Goal: Contribute content: Contribute content

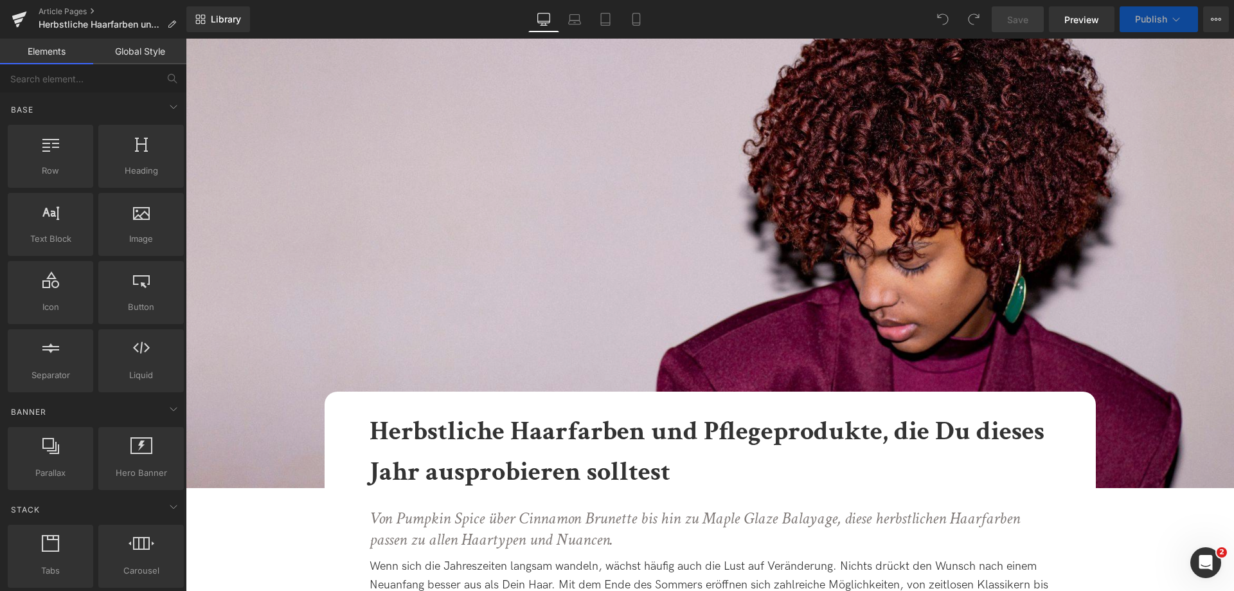
scroll to position [193, 0]
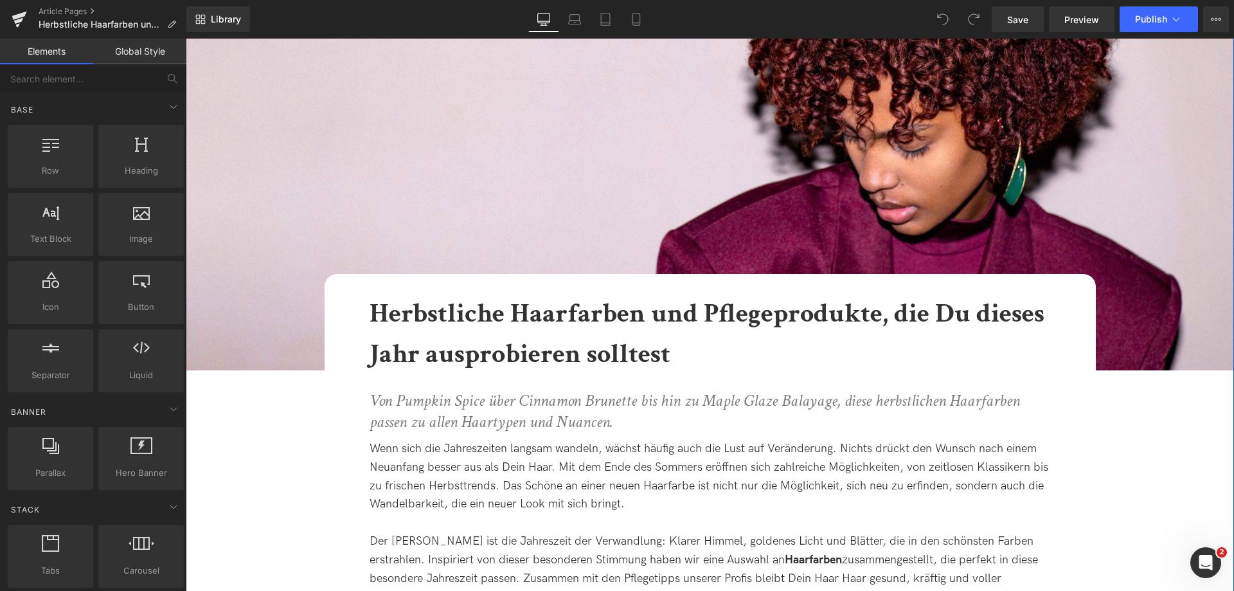
click at [674, 324] on b "Herbstliche Haarfarben und Pflegeprodukte, die Du dieses Jahr ausprobieren soll…" at bounding box center [707, 334] width 675 height 76
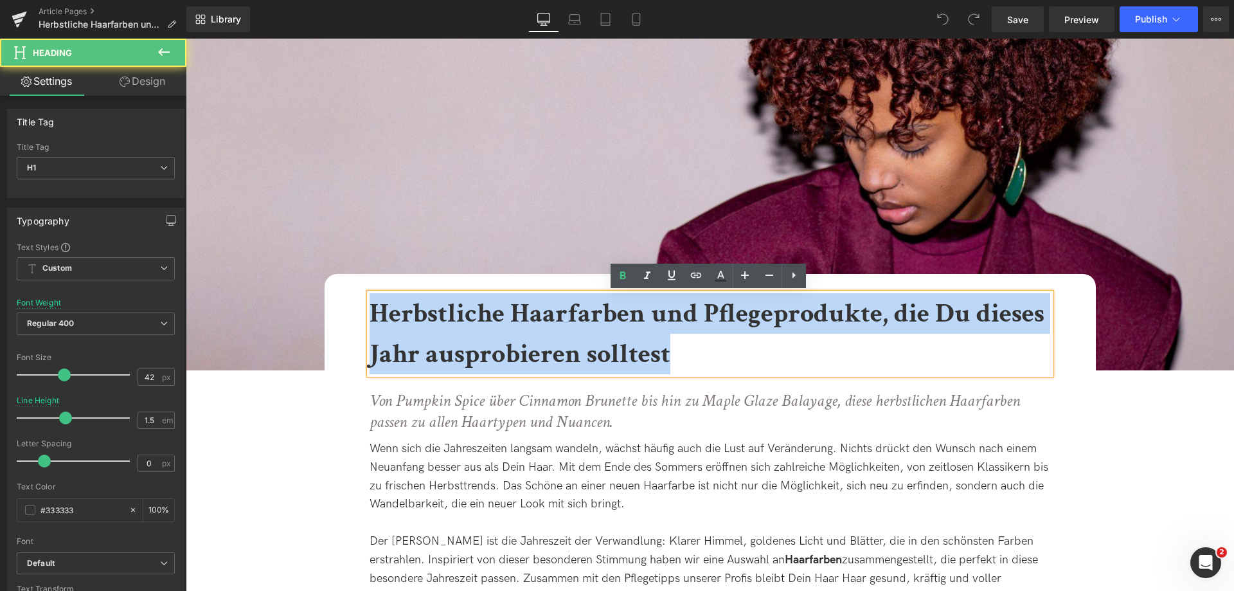
drag, startPoint x: 685, startPoint y: 357, endPoint x: 239, endPoint y: 280, distance: 452.8
copy b "Herbstliche Haarfarben und Pflegeprodukte, die Du dieses Jahr ausprobieren soll…"
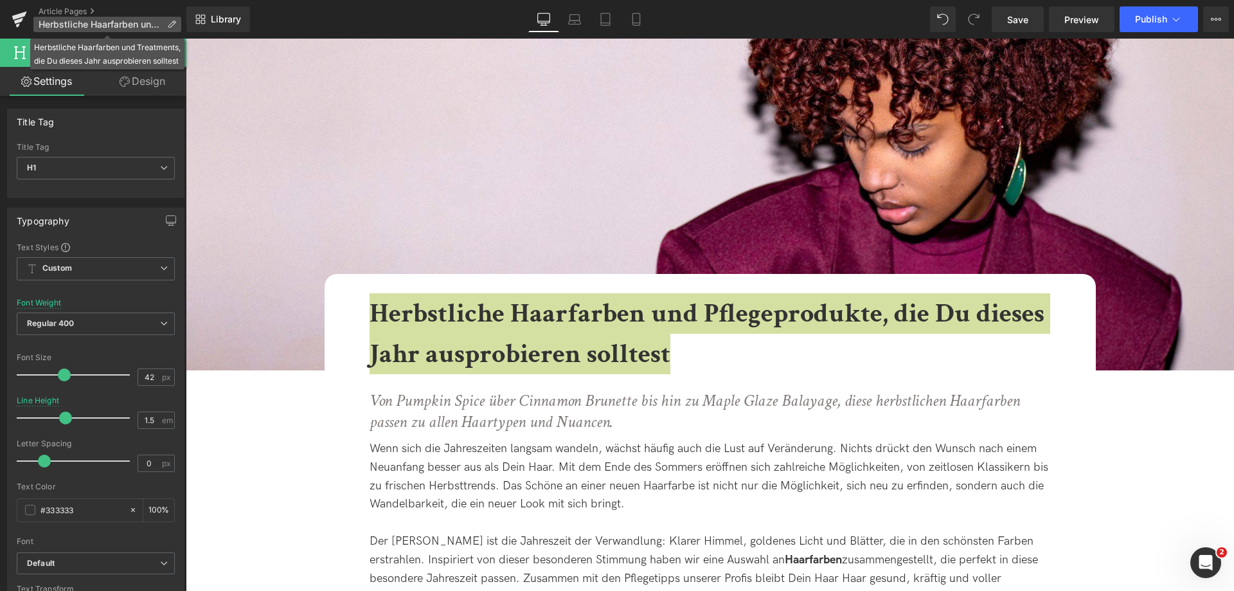
click at [167, 26] on p "Herbstliche Haarfarben und Treatments, die Du dieses Jahr ausprobieren solltest" at bounding box center [107, 24] width 148 height 15
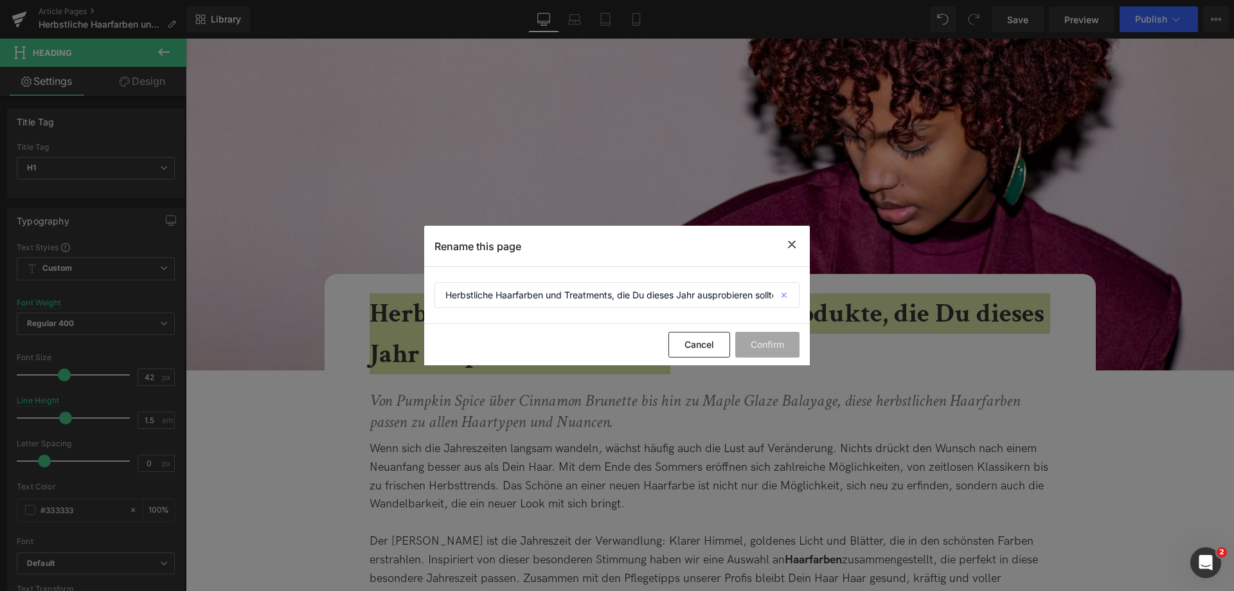
click at [783, 291] on icon at bounding box center [786, 295] width 28 height 26
paste input "Herbstliche Haarfarben und Pflegeprodukte, die Du dieses Jahr ausprobieren soll…"
type input "Herbstliche Haarfarben und Pflegeprodukte, die Du dieses Jahr ausprobieren soll…"
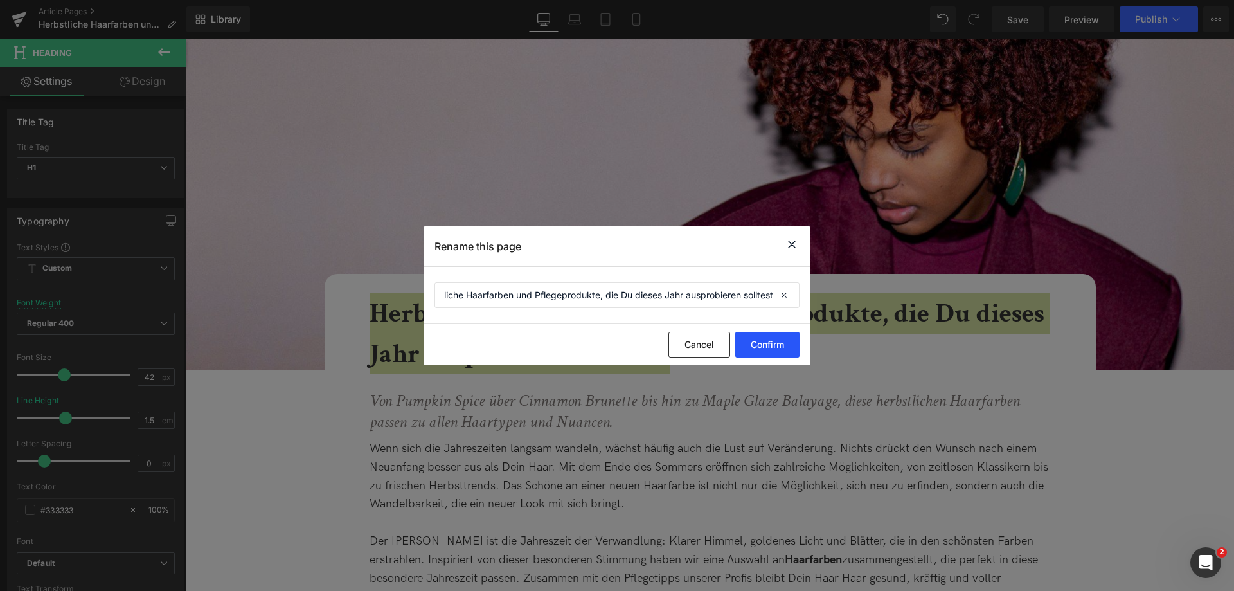
click at [766, 355] on button "Confirm" at bounding box center [768, 345] width 64 height 26
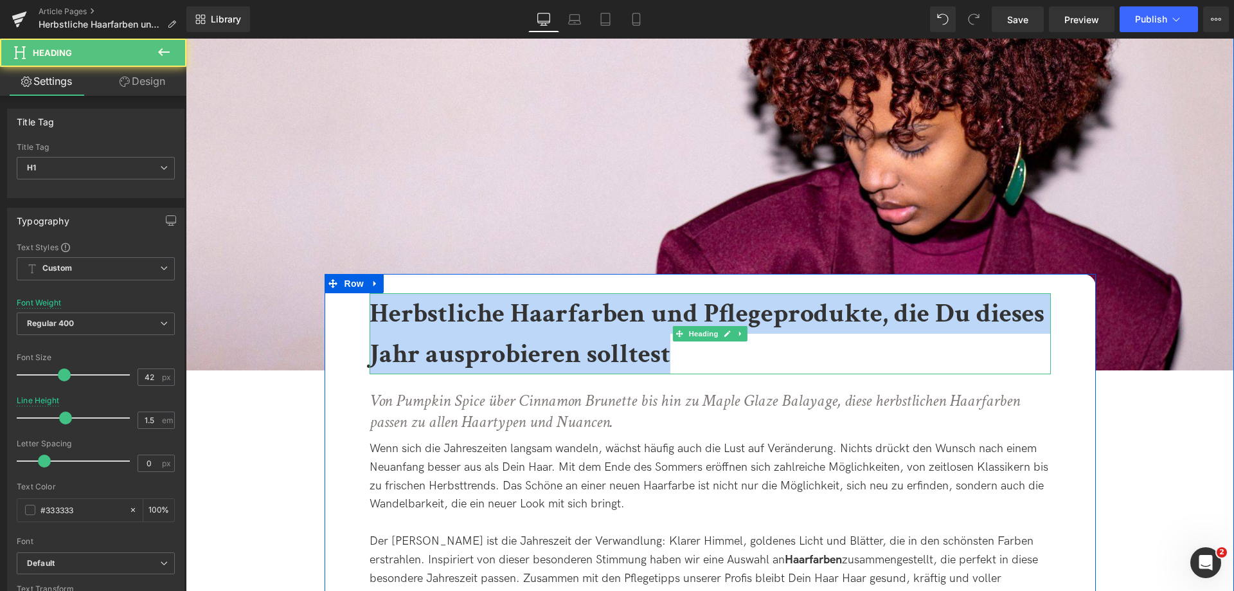
click at [861, 305] on b "Herbstliche Haarfarben und Pflegeprodukte, die Du dieses Jahr ausprobieren soll…" at bounding box center [707, 334] width 675 height 76
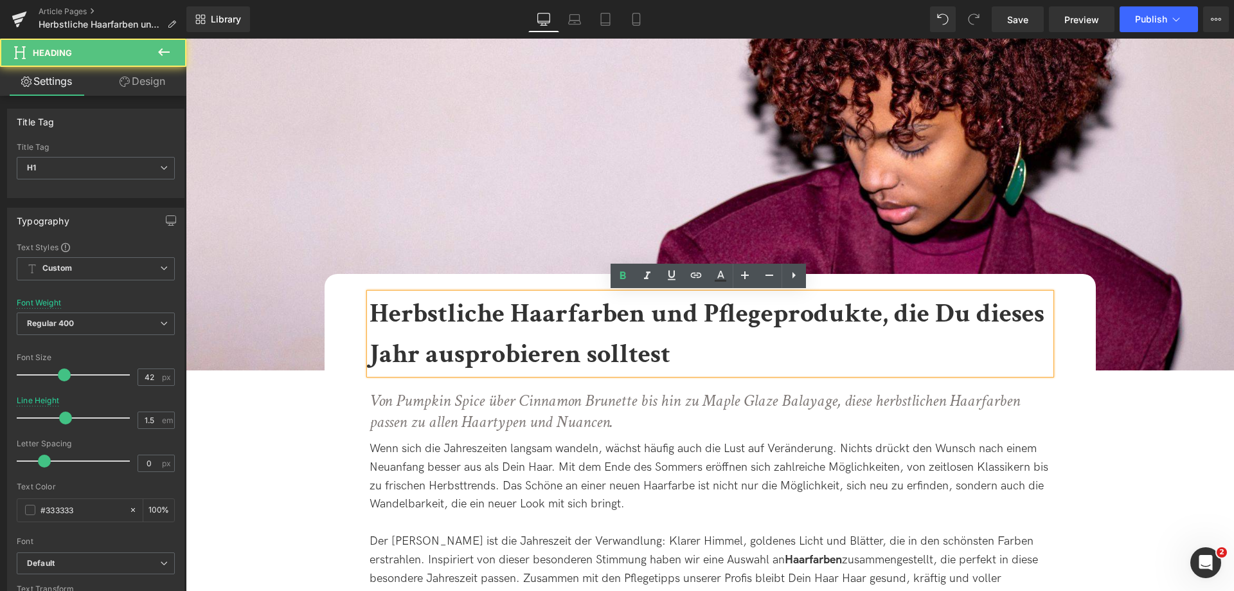
click at [877, 316] on b "Herbstliche Haarfarben und Pflegeprodukte, die Du dieses Jahr ausprobieren soll…" at bounding box center [707, 334] width 675 height 76
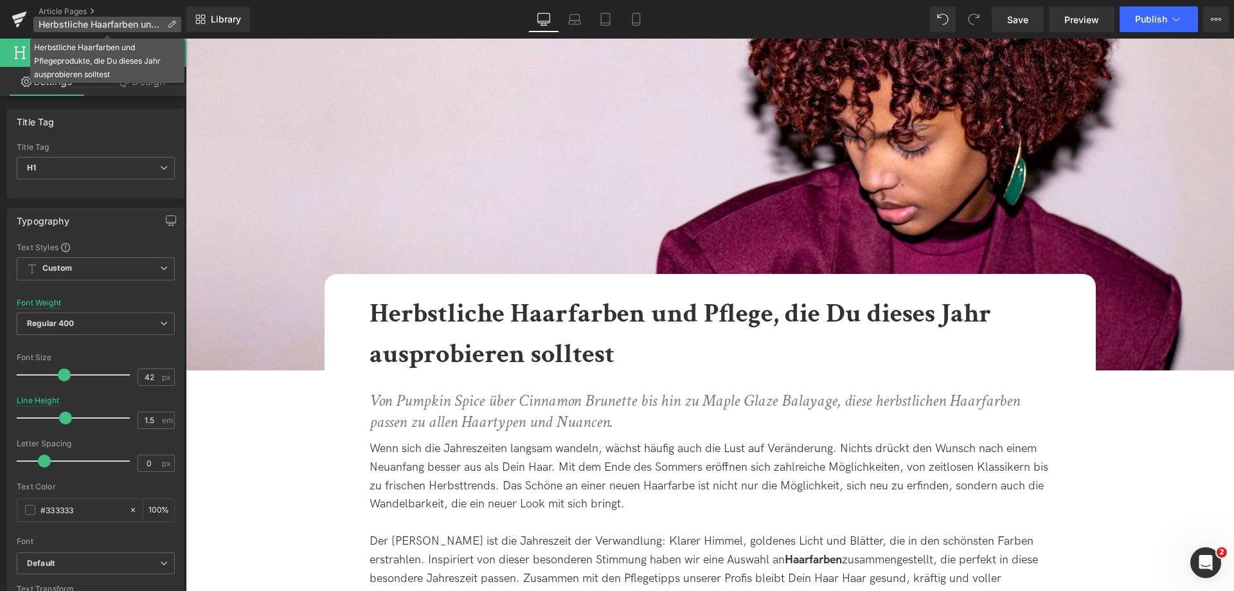
click at [169, 24] on icon at bounding box center [171, 24] width 9 height 9
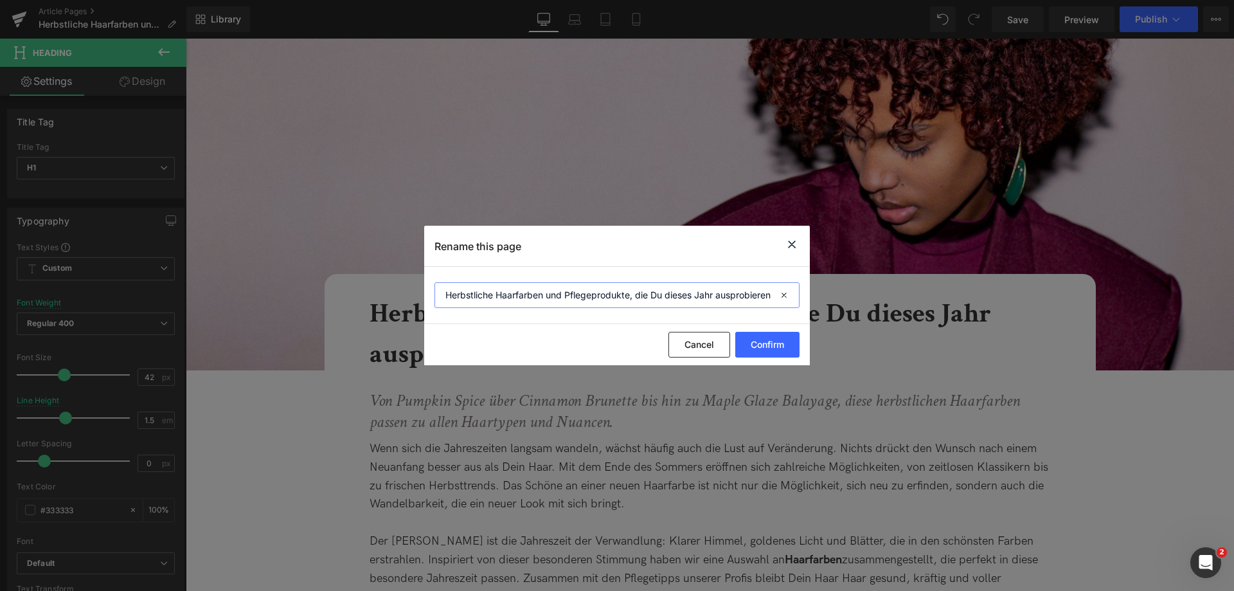
click at [630, 295] on input "Herbstliche Haarfarben und Pflegeprodukte, die Du dieses Jahr ausprobieren soll…" at bounding box center [617, 295] width 365 height 26
type input "Herbstliche Haarfarben und Pflege, die Du dieses Jahr ausprobieren solltest"
click at [770, 350] on button "Confirm" at bounding box center [768, 345] width 64 height 26
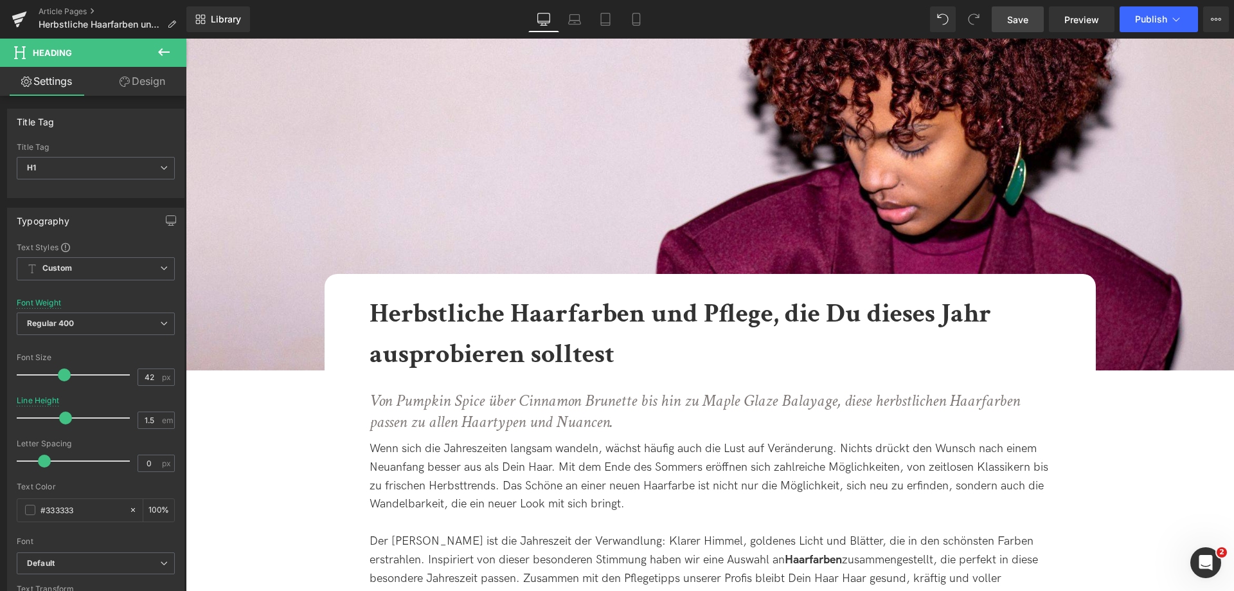
click at [1013, 16] on span "Save" at bounding box center [1017, 20] width 21 height 14
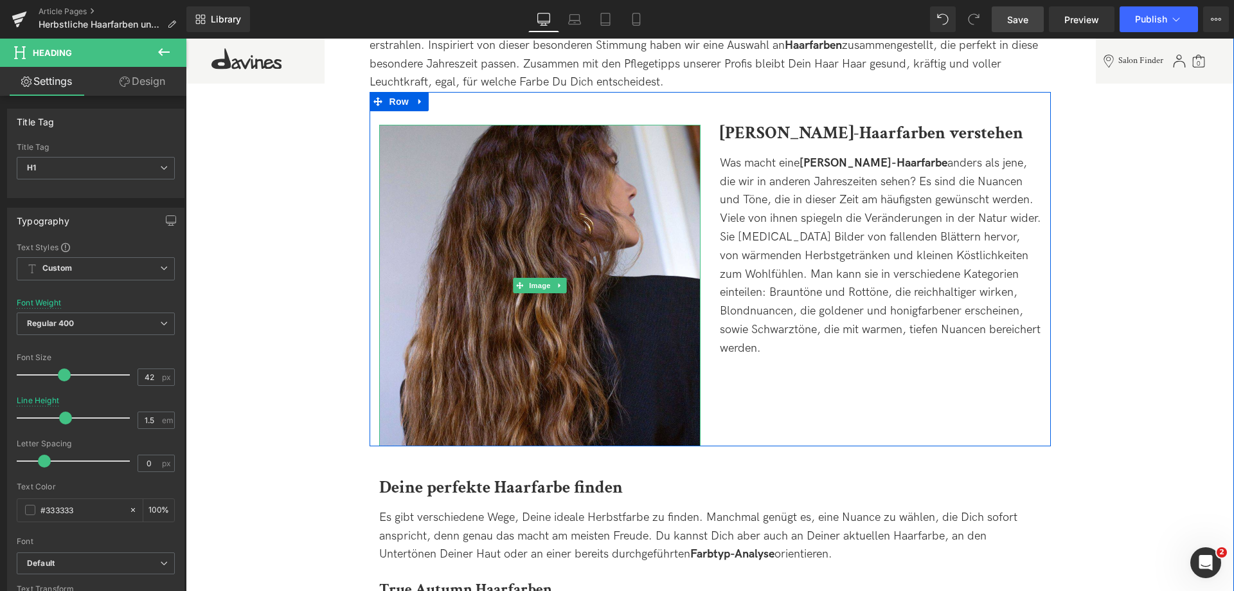
scroll to position [643, 0]
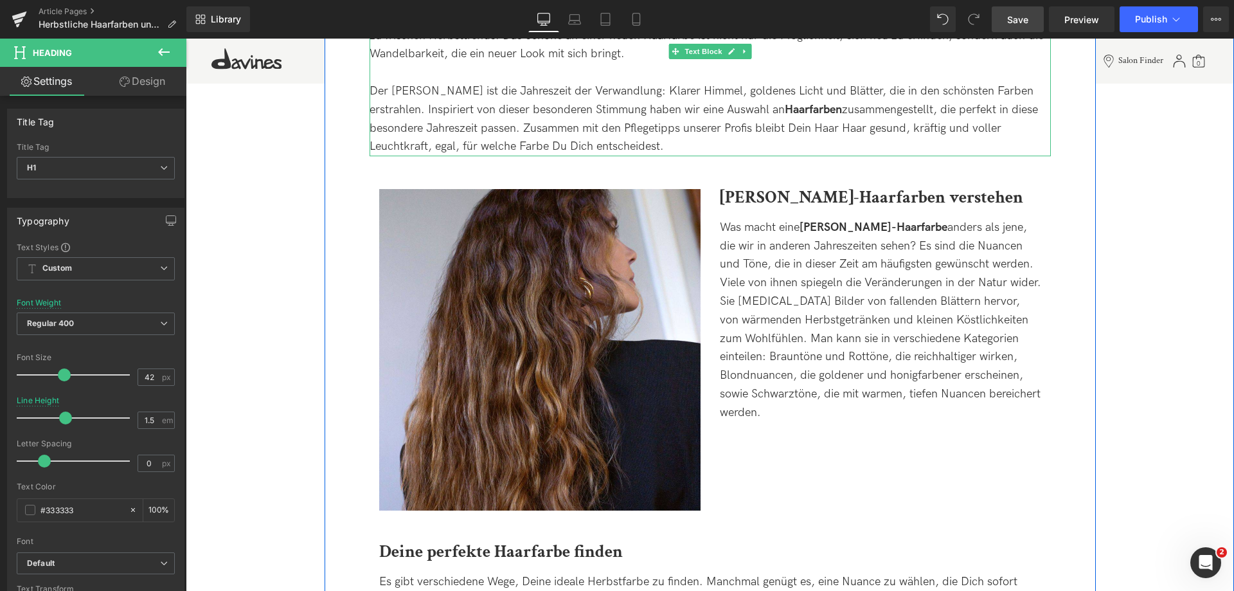
click at [804, 129] on div "Der [PERSON_NAME] ist die Jahreszeit der Verwandlung: Klarer Himmel, goldenes L…" at bounding box center [711, 119] width 682 height 74
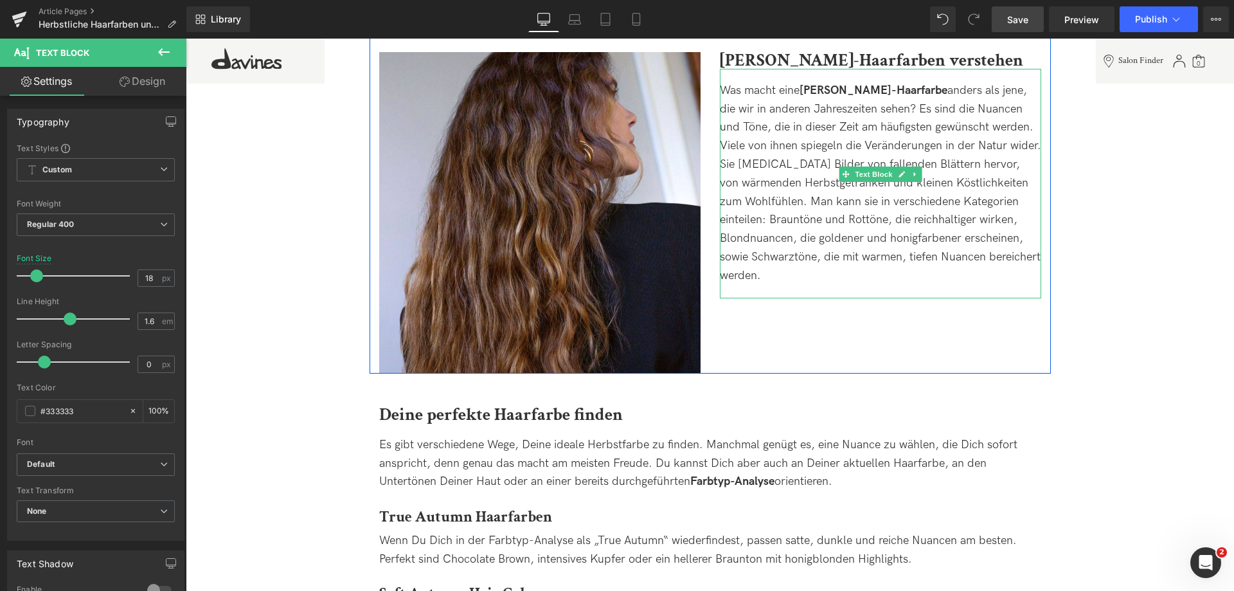
scroll to position [836, 0]
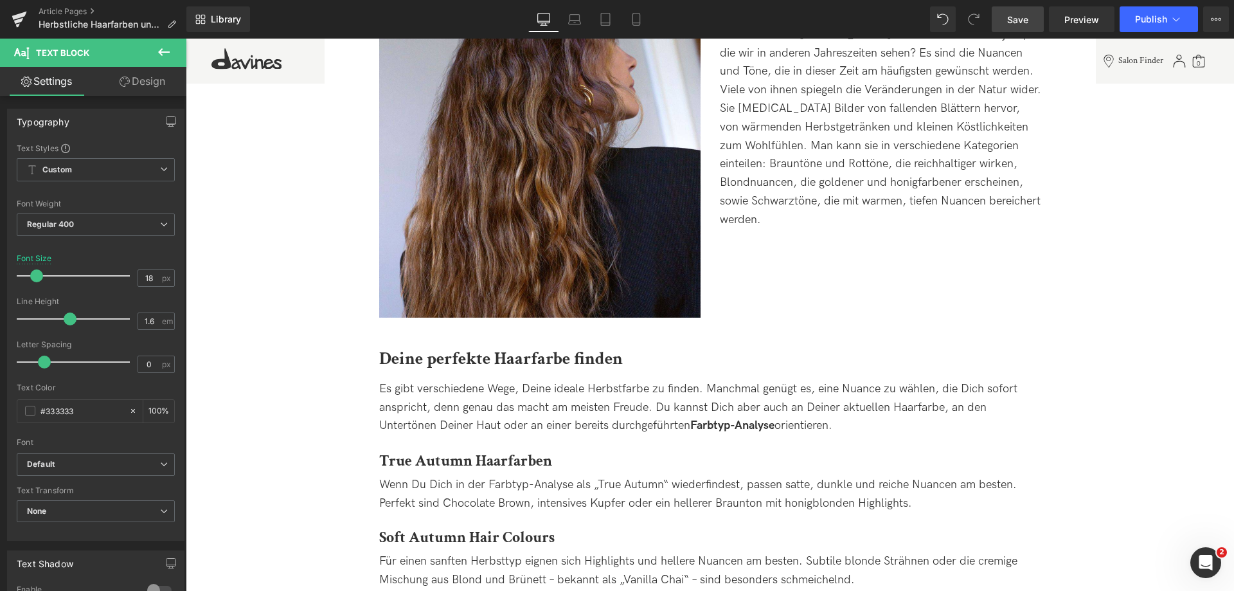
click at [1006, 20] on link "Save" at bounding box center [1018, 19] width 52 height 26
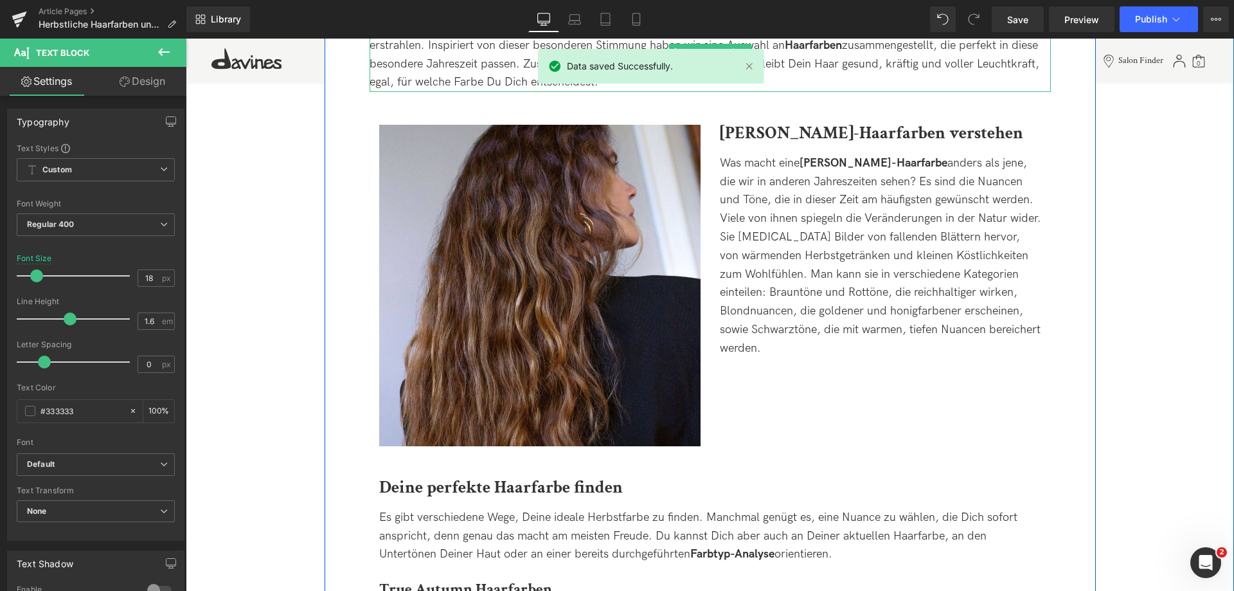
click at [998, 62] on div "Der [PERSON_NAME] ist die Jahreszeit der Verwandlung: Klarer Himmel, goldenes L…" at bounding box center [711, 55] width 682 height 74
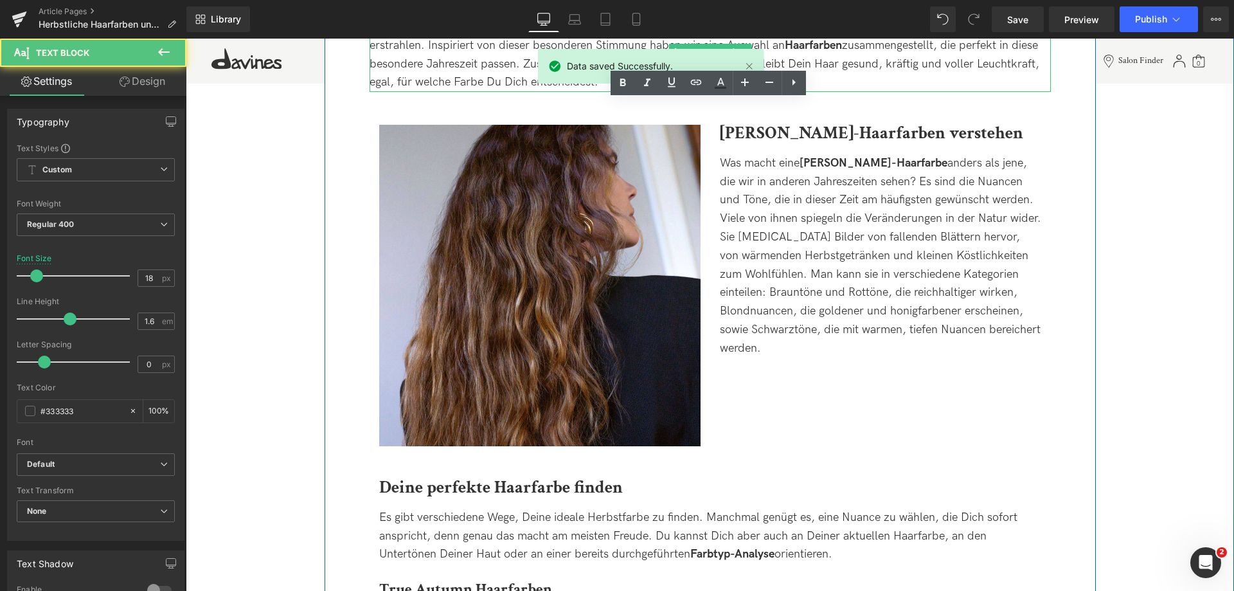
click at [998, 62] on div "Der [PERSON_NAME] ist die Jahreszeit der Verwandlung: Klarer Himmel, goldenes L…" at bounding box center [711, 55] width 682 height 74
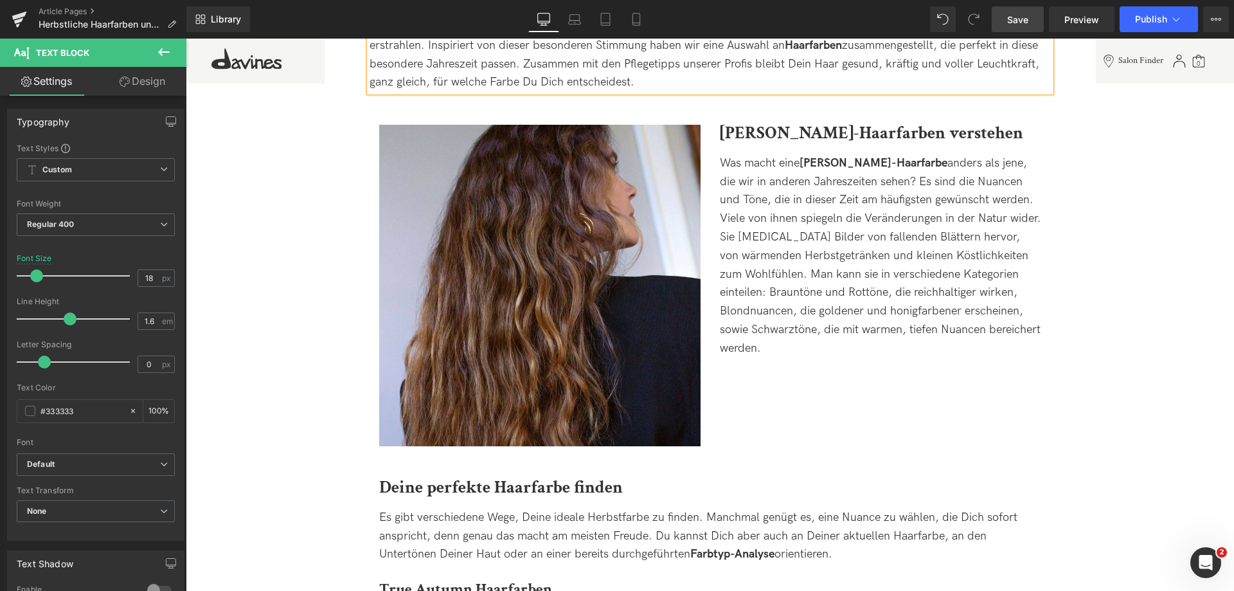
click at [1018, 20] on span "Save" at bounding box center [1017, 20] width 21 height 14
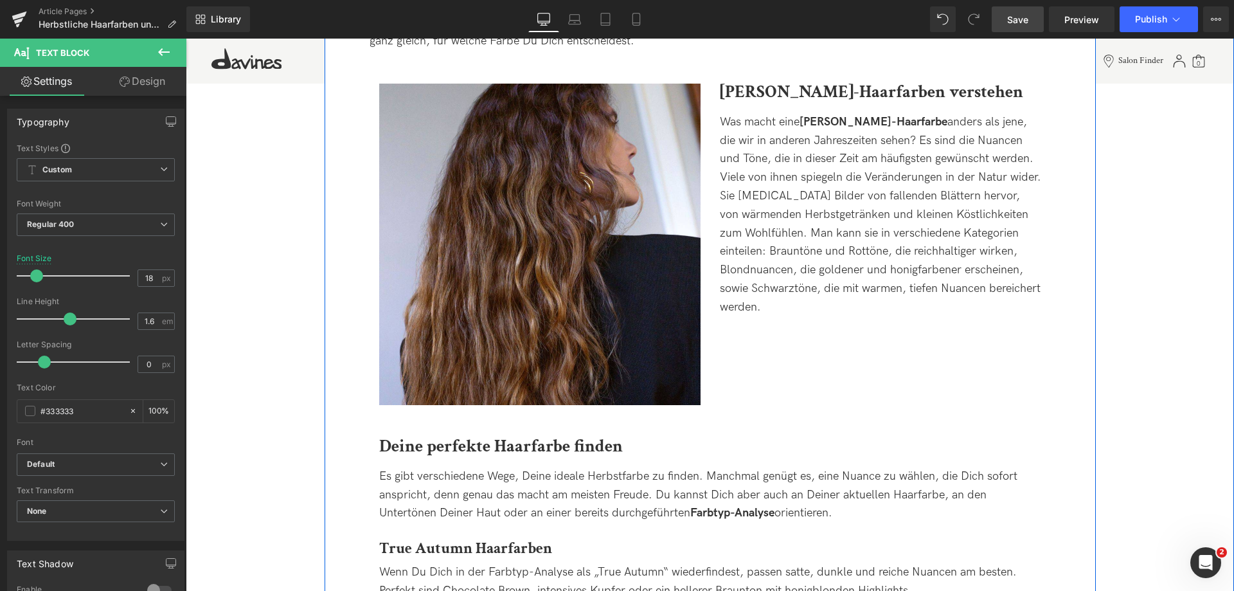
scroll to position [772, 0]
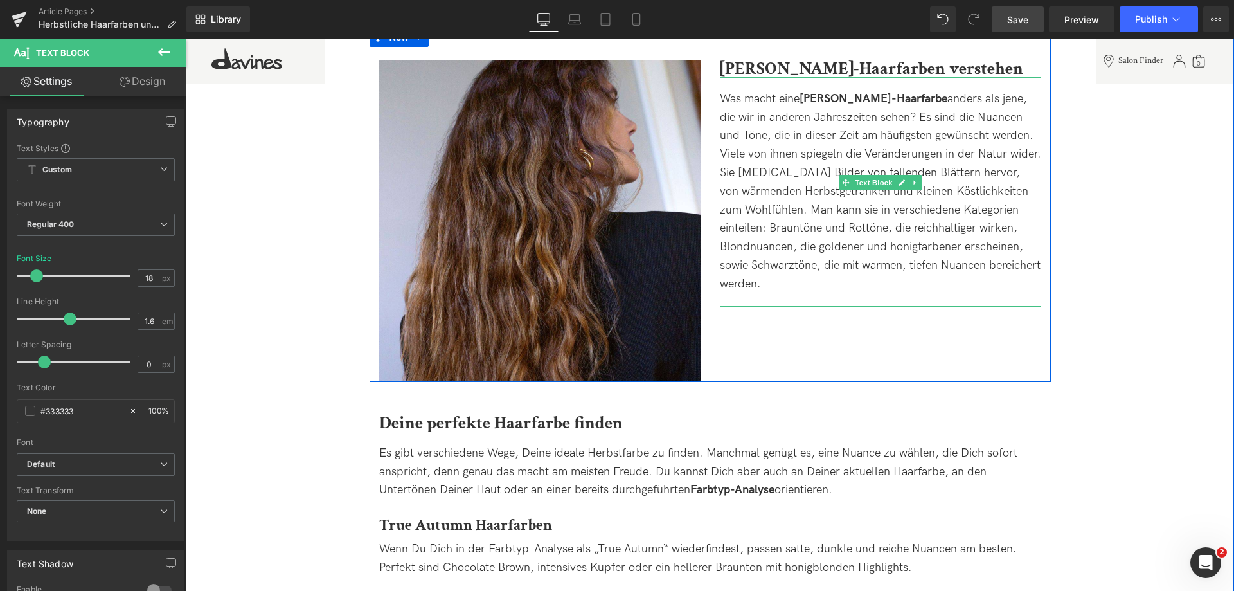
click at [995, 151] on span "Was macht eine [PERSON_NAME]-Haarfarbe anders als jene, die wir in anderen Jahr…" at bounding box center [880, 191] width 321 height 199
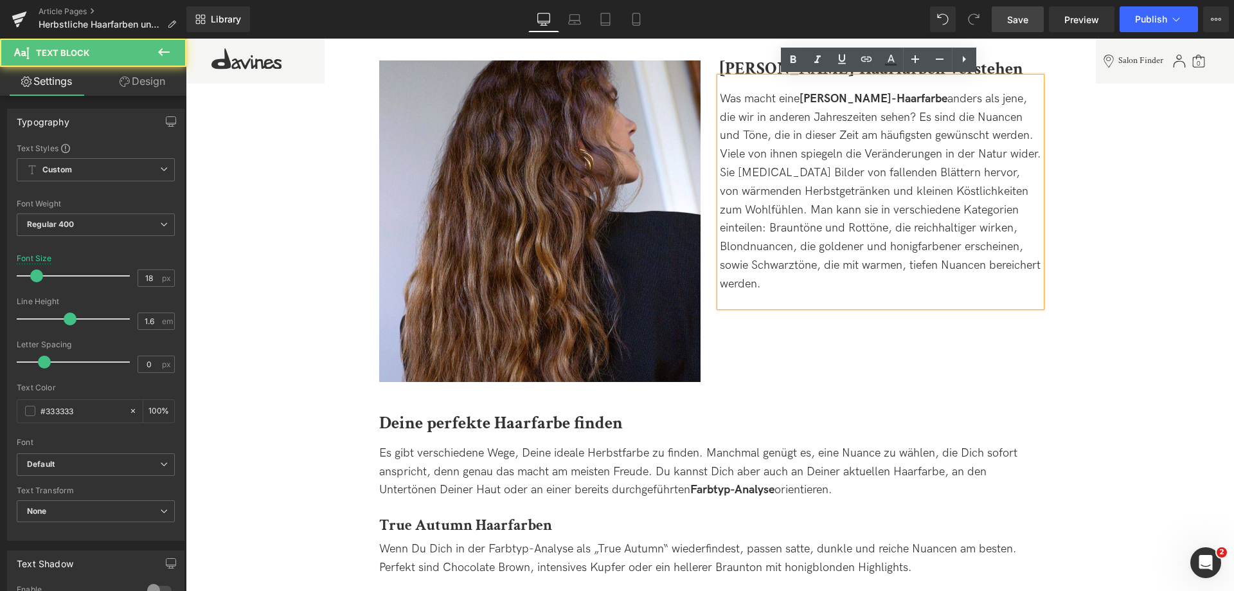
click at [995, 147] on span "Was macht eine [PERSON_NAME]-Haarfarbe anders als jene, die wir in anderen Jahr…" at bounding box center [880, 191] width 321 height 199
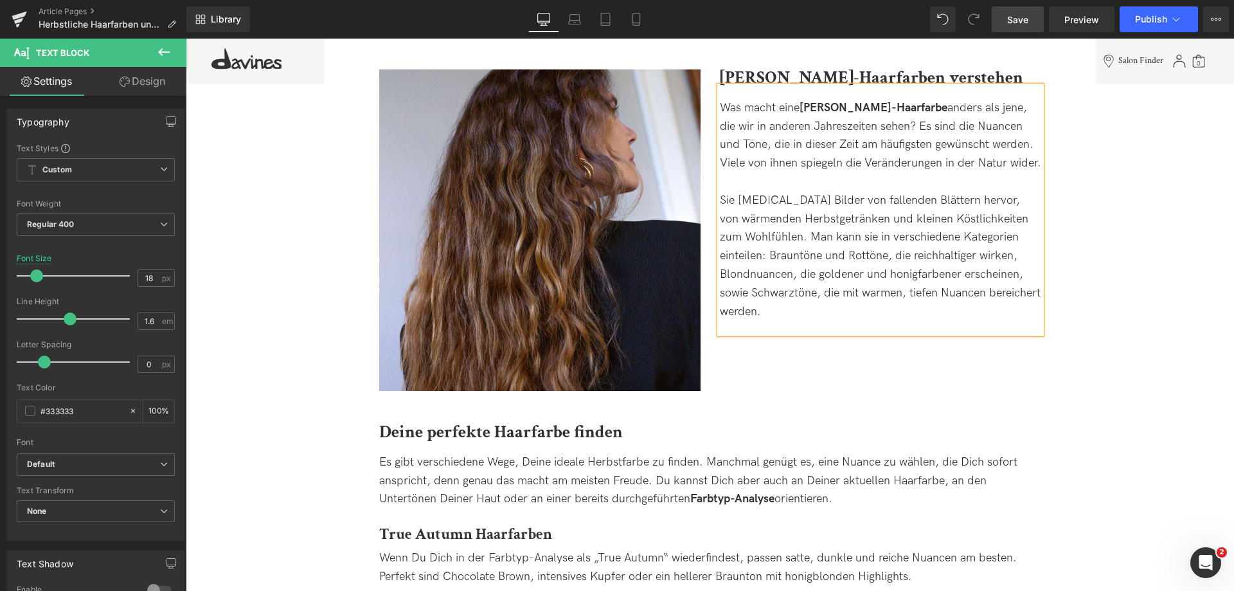
scroll to position [1029, 0]
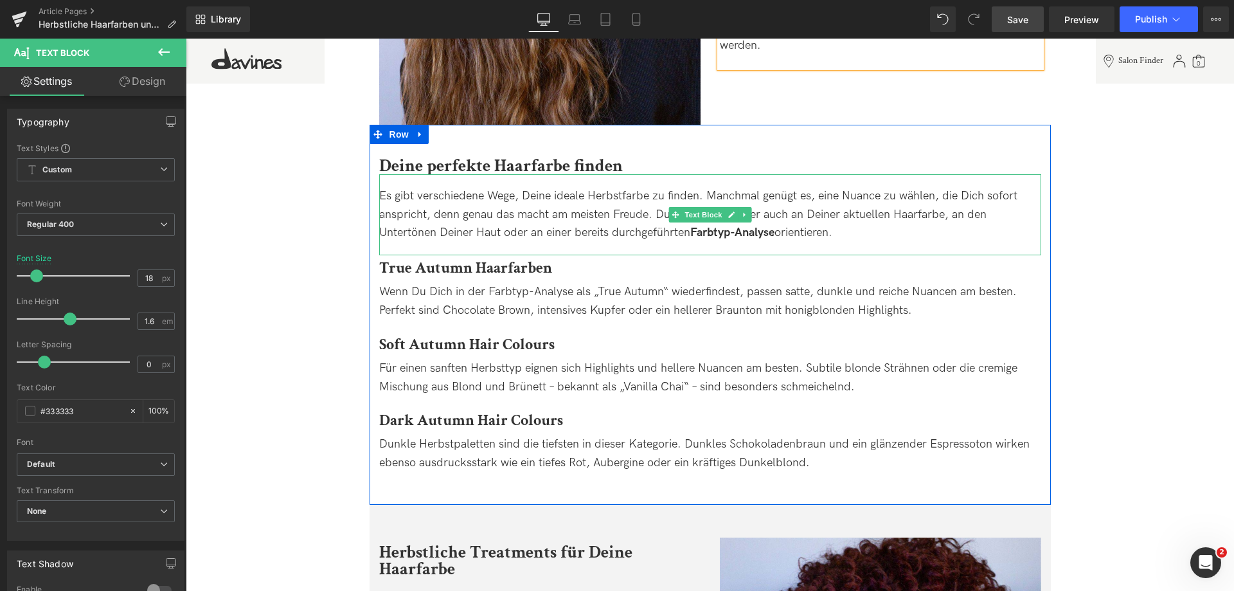
click at [525, 215] on span "Es gibt verschiedene Wege, Deine ideale Herbstfarbe zu finden. Manchmal genügt …" at bounding box center [698, 214] width 638 height 51
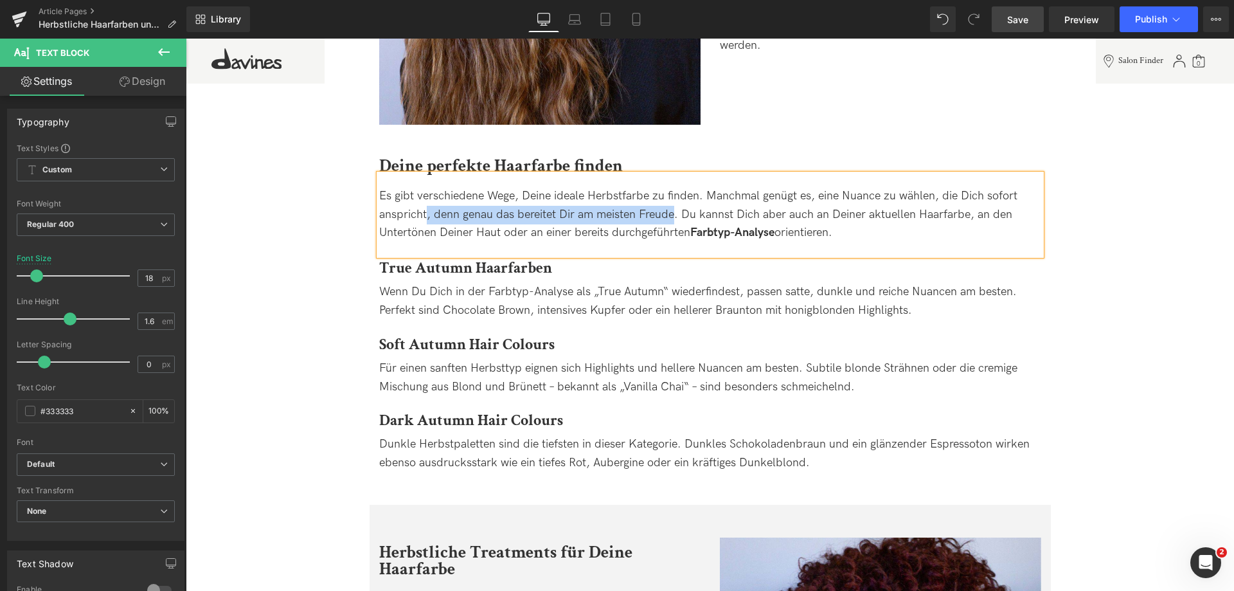
drag, startPoint x: 425, startPoint y: 215, endPoint x: 674, endPoint y: 215, distance: 248.8
click at [674, 215] on span "Es gibt verschiedene Wege, Deine ideale Herbstfarbe zu finden. Manchmal genügt …" at bounding box center [698, 214] width 638 height 51
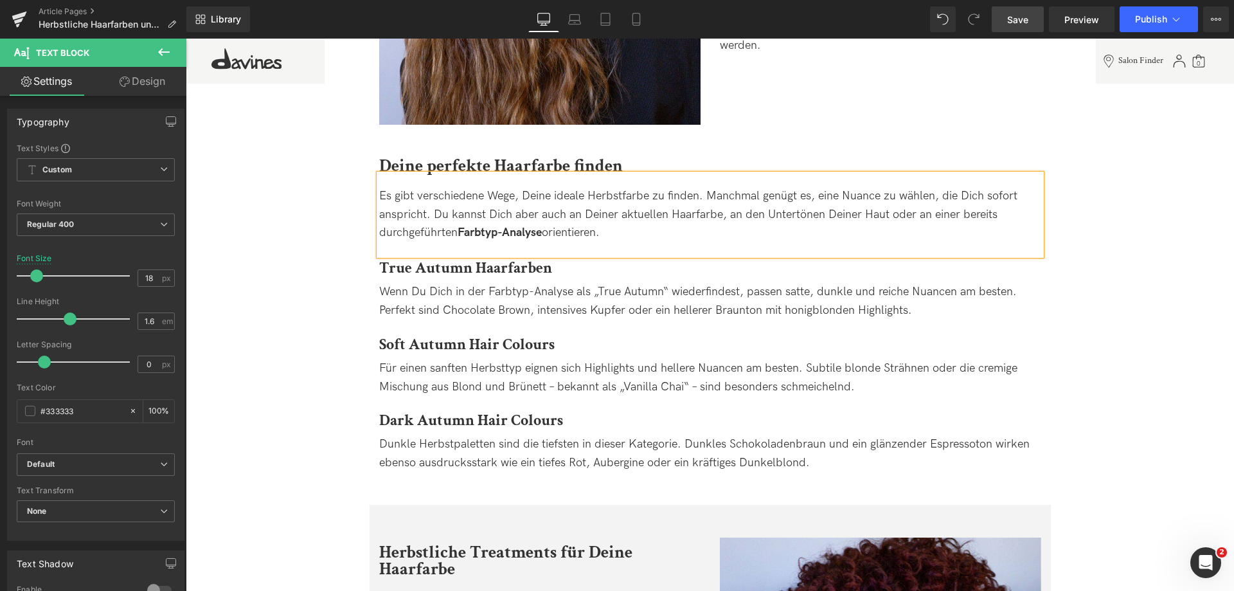
click at [1014, 14] on span "Save" at bounding box center [1017, 20] width 21 height 14
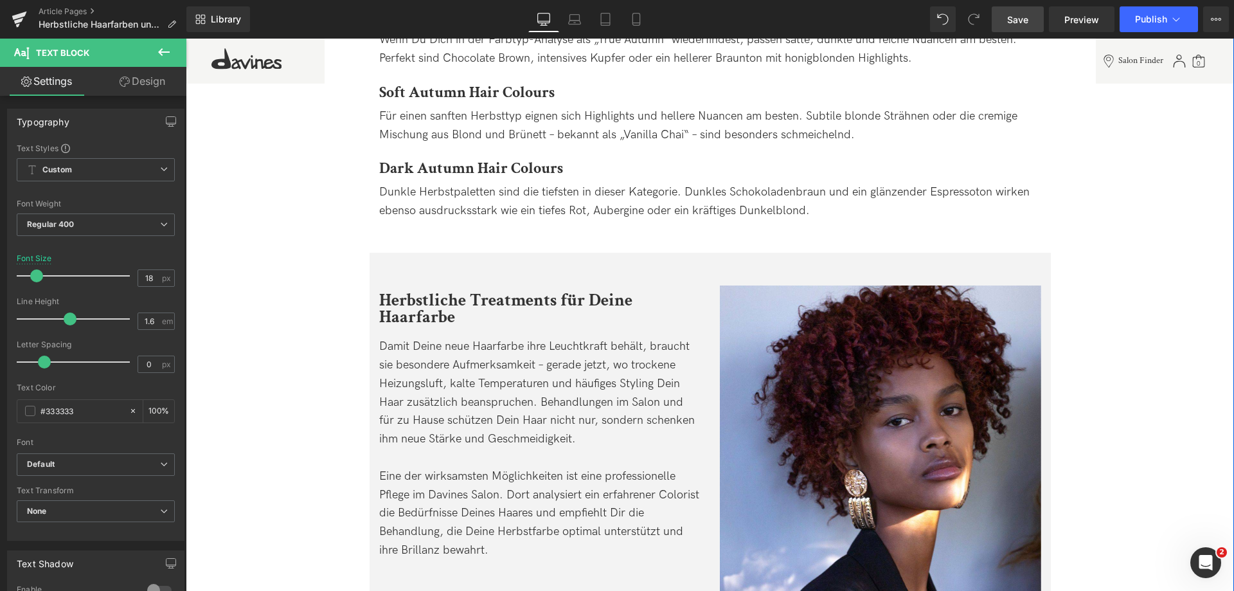
scroll to position [1286, 0]
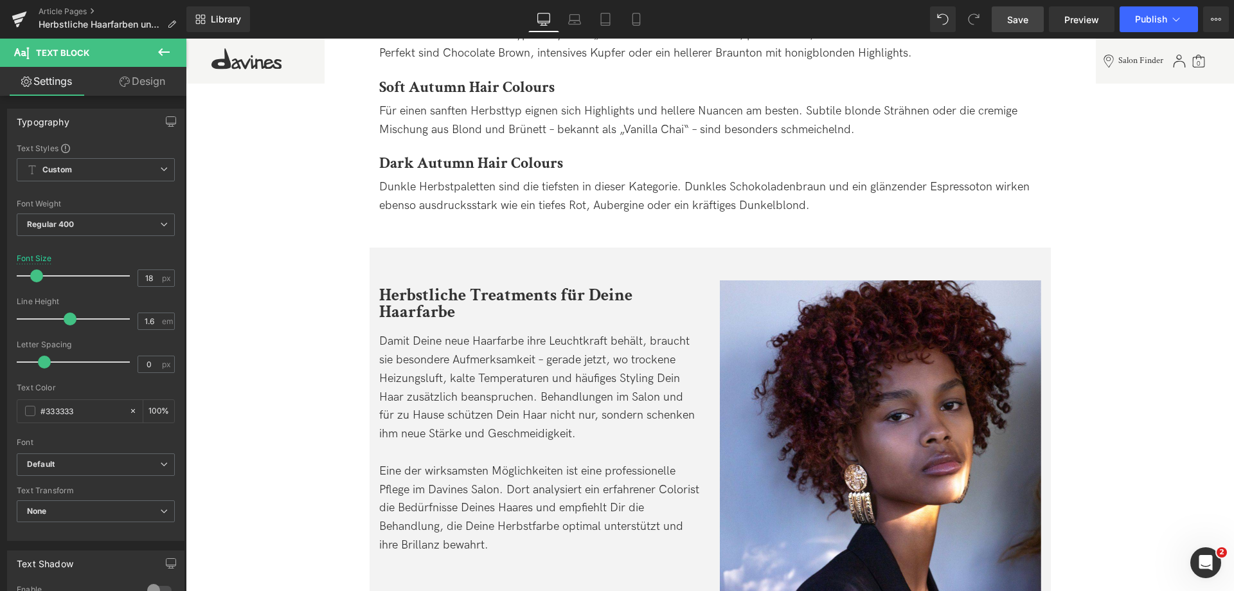
click at [1028, 26] on link "Save" at bounding box center [1018, 19] width 52 height 26
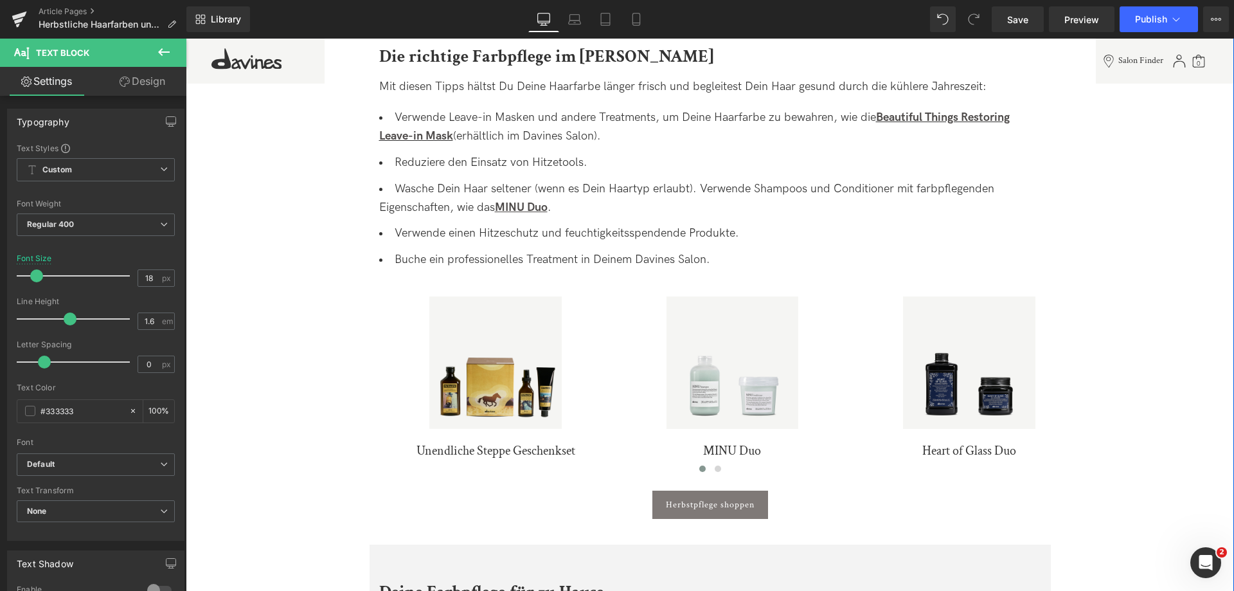
scroll to position [2443, 0]
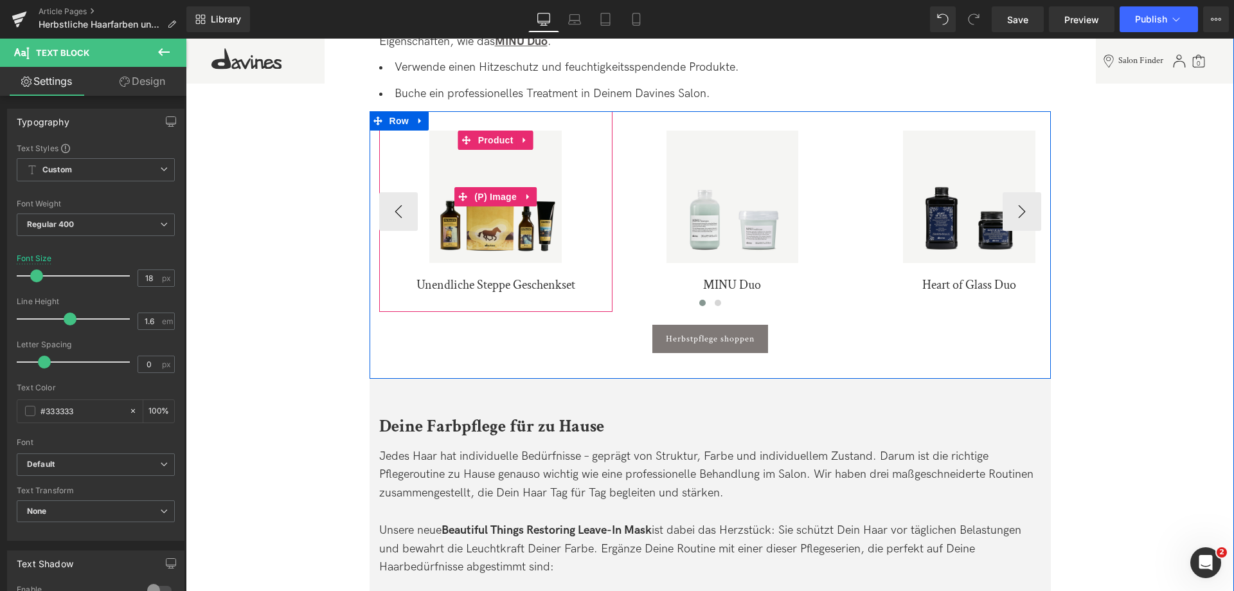
click at [467, 161] on img at bounding box center [495, 197] width 132 height 132
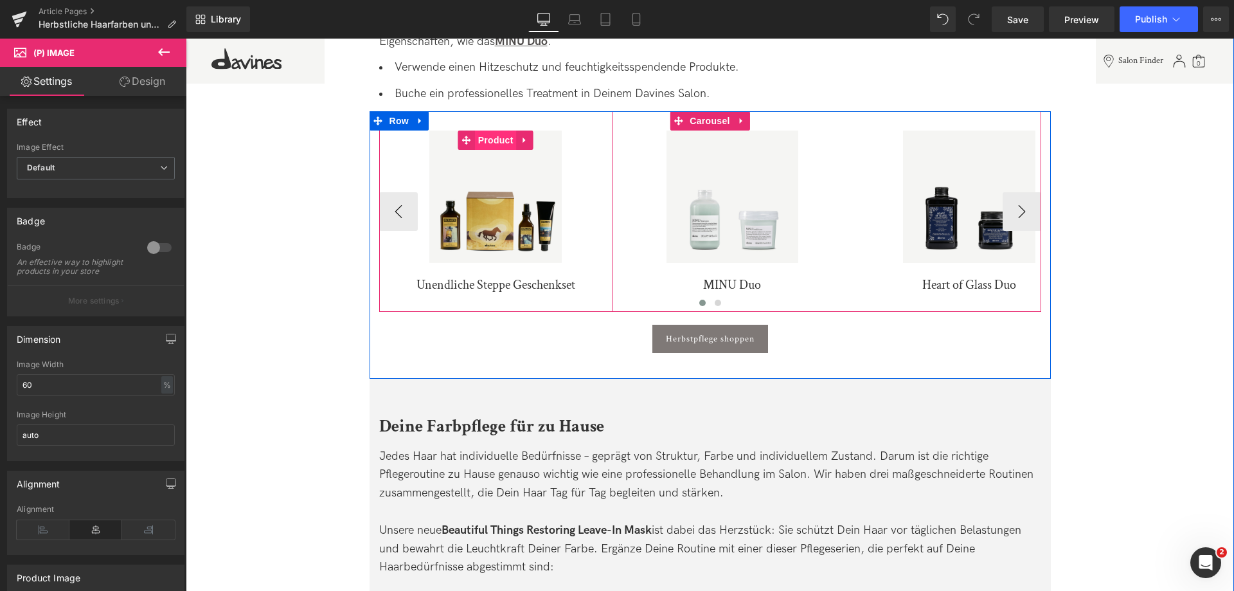
click at [502, 134] on span "Product" at bounding box center [496, 140] width 42 height 19
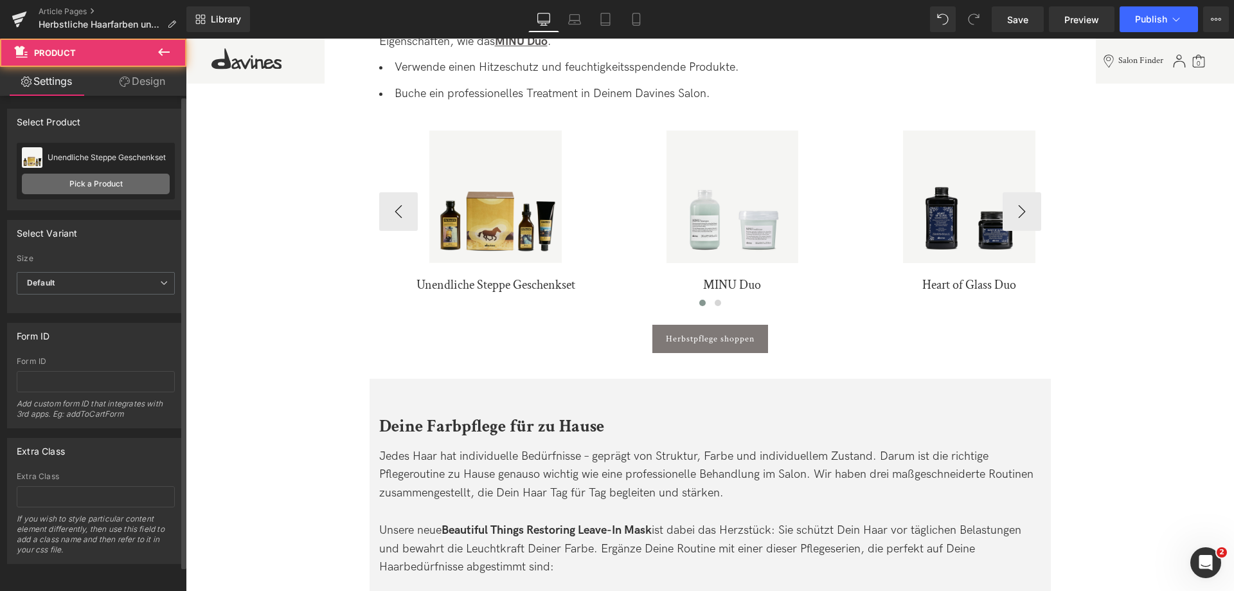
click at [105, 190] on link "Pick a Product" at bounding box center [96, 184] width 148 height 21
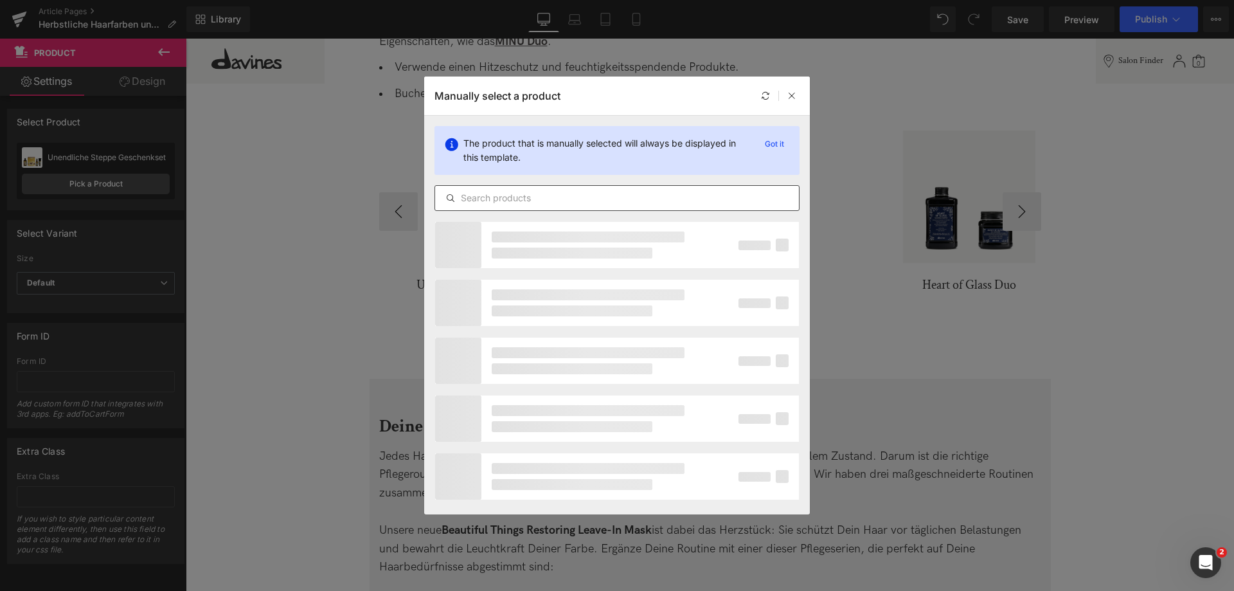
click at [593, 185] on div at bounding box center [617, 198] width 365 height 26
click at [593, 197] on input "text" at bounding box center [617, 197] width 364 height 15
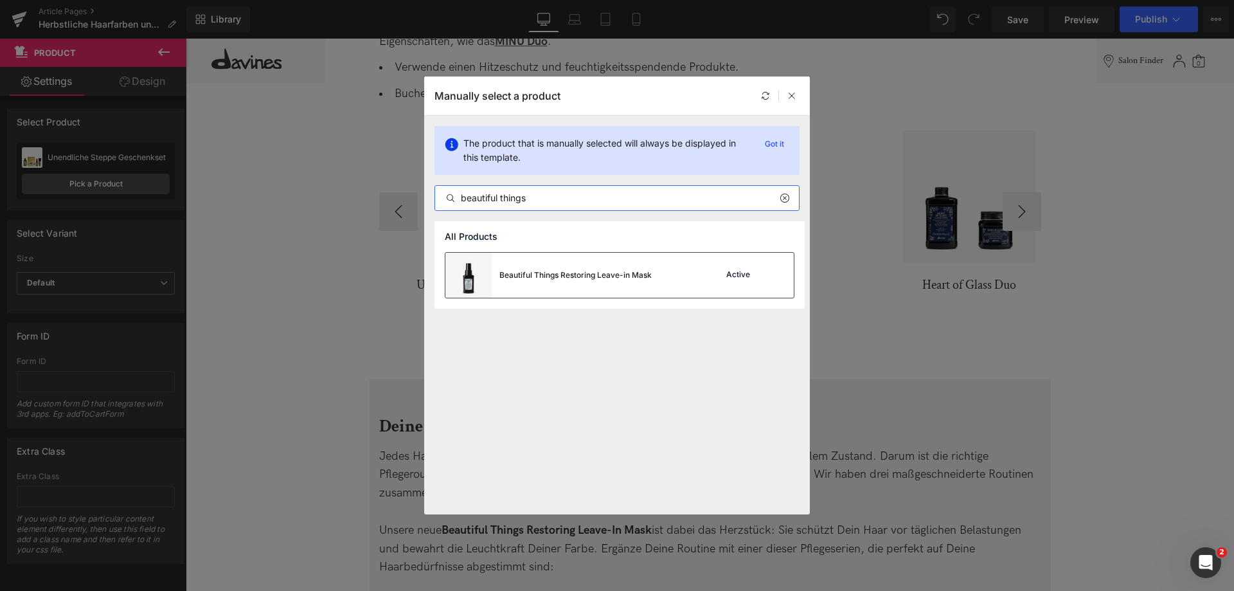
type input "beautiful things"
click at [548, 278] on div "Beautiful Things Restoring Leave-in Mask" at bounding box center [576, 275] width 152 height 12
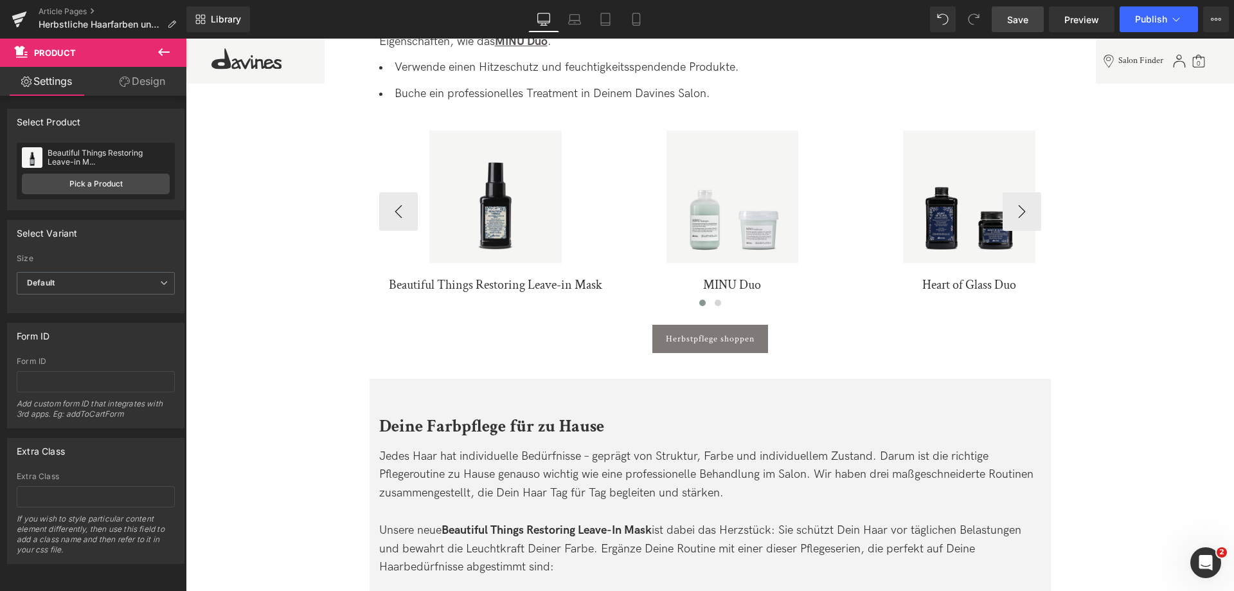
drag, startPoint x: 1007, startPoint y: 23, endPoint x: 857, endPoint y: 178, distance: 215.5
click at [1007, 23] on link "Save" at bounding box center [1018, 19] width 52 height 26
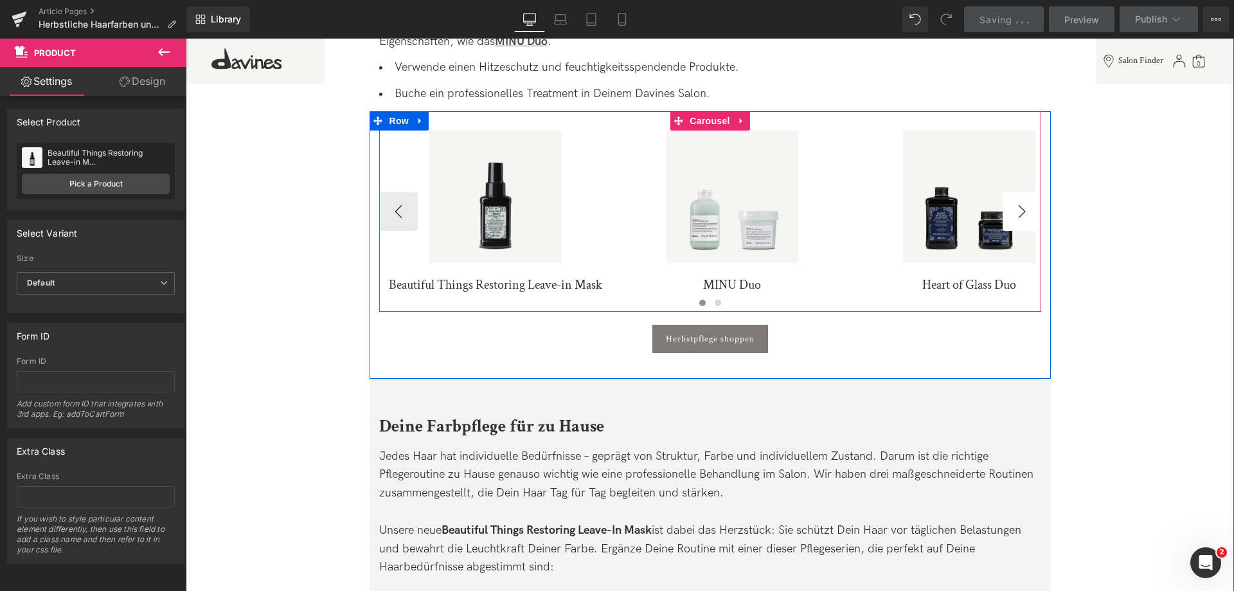
click at [1032, 201] on button "›" at bounding box center [1022, 211] width 39 height 39
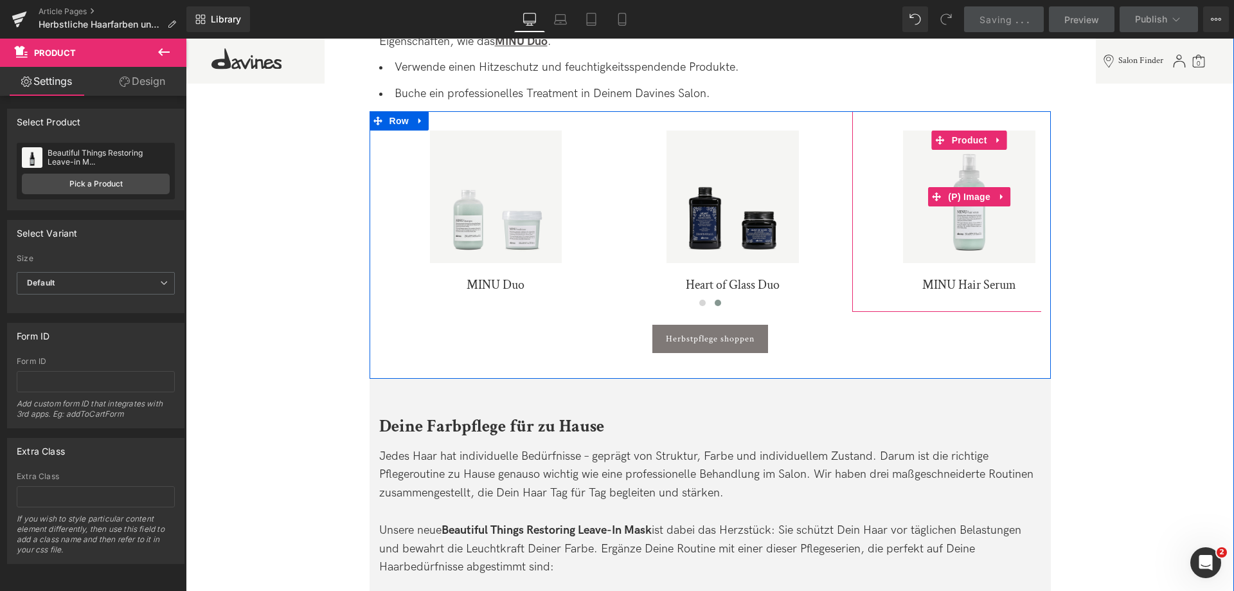
click at [1032, 208] on img at bounding box center [969, 197] width 132 height 132
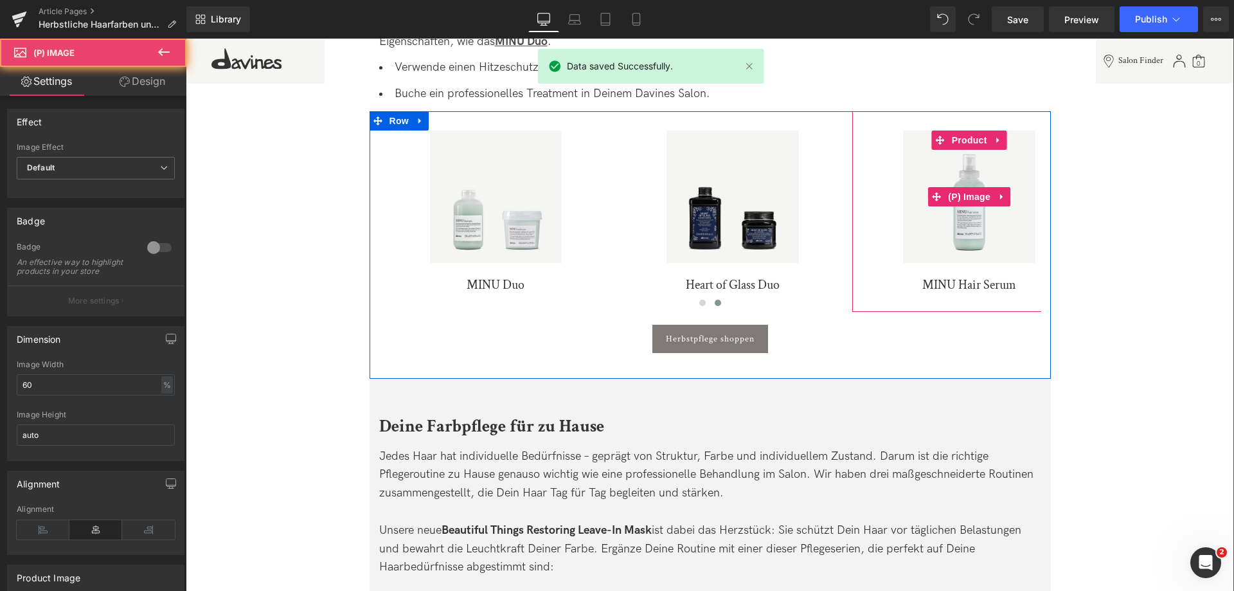
click at [1032, 208] on img at bounding box center [969, 197] width 132 height 132
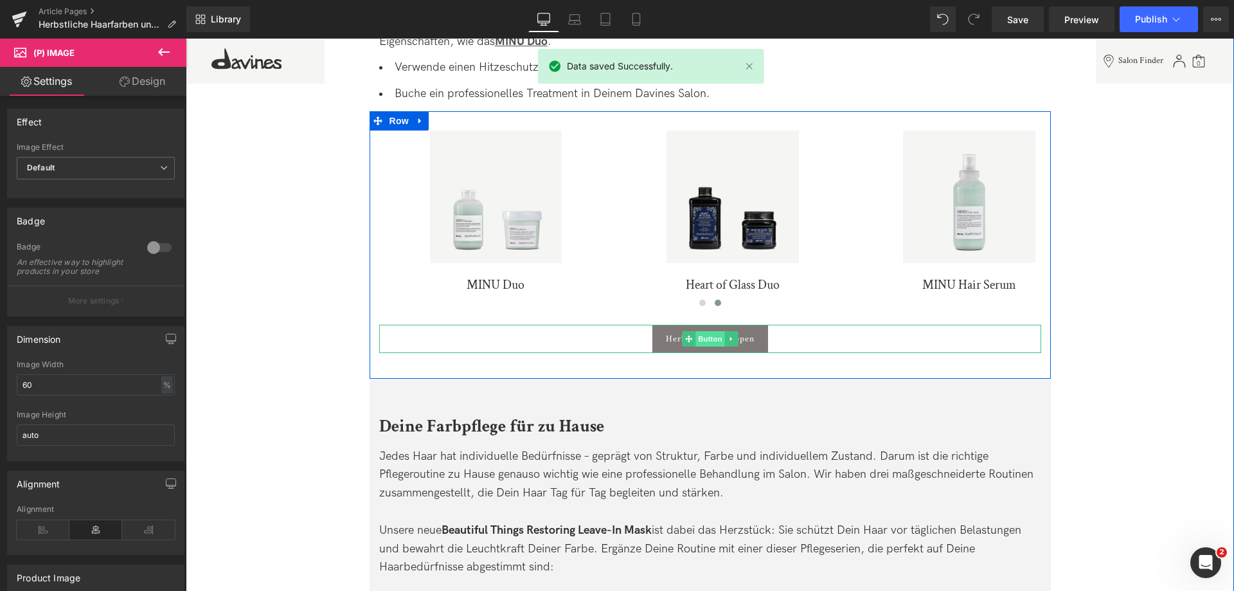
click at [716, 341] on span "Button" at bounding box center [711, 338] width 30 height 15
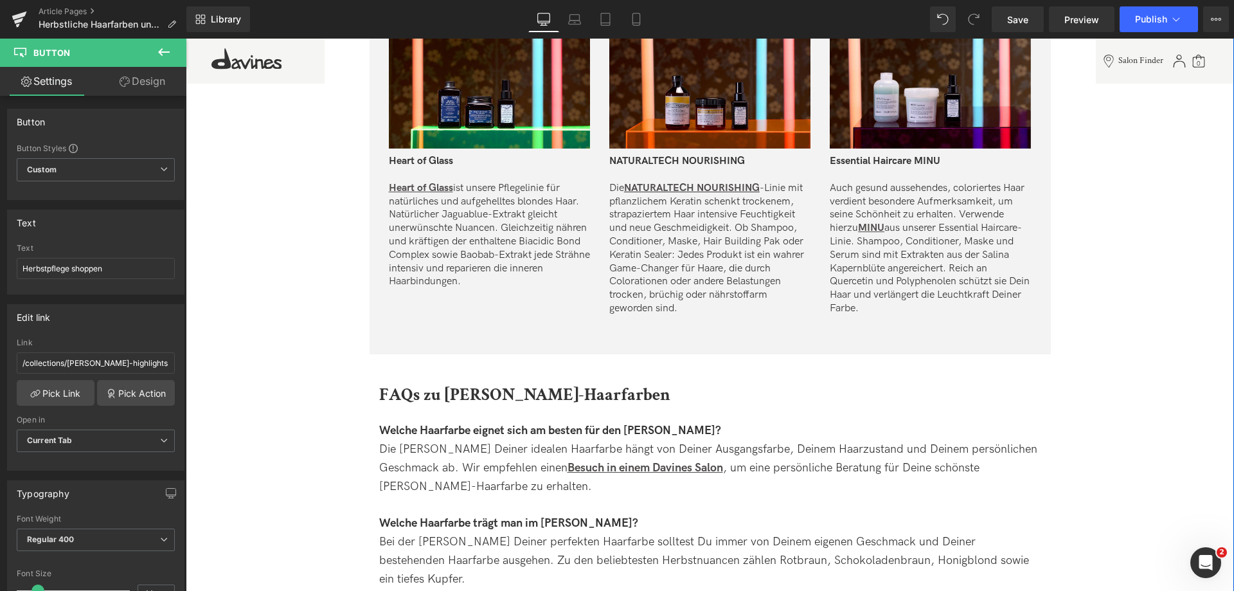
scroll to position [2893, 0]
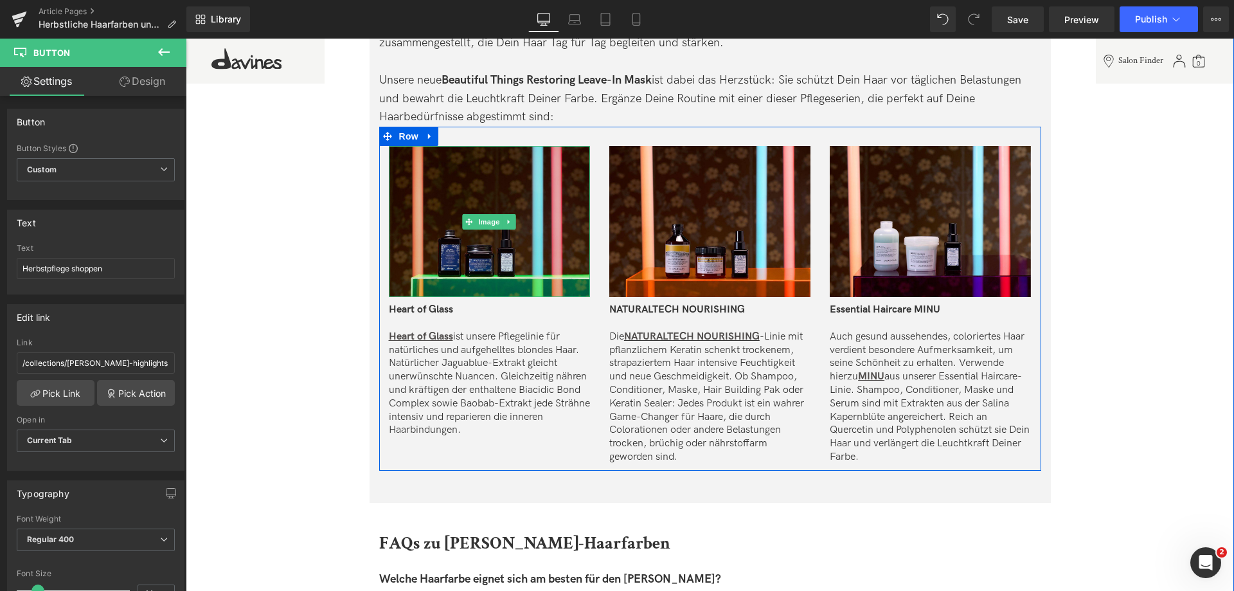
click at [507, 194] on img at bounding box center [489, 221] width 201 height 151
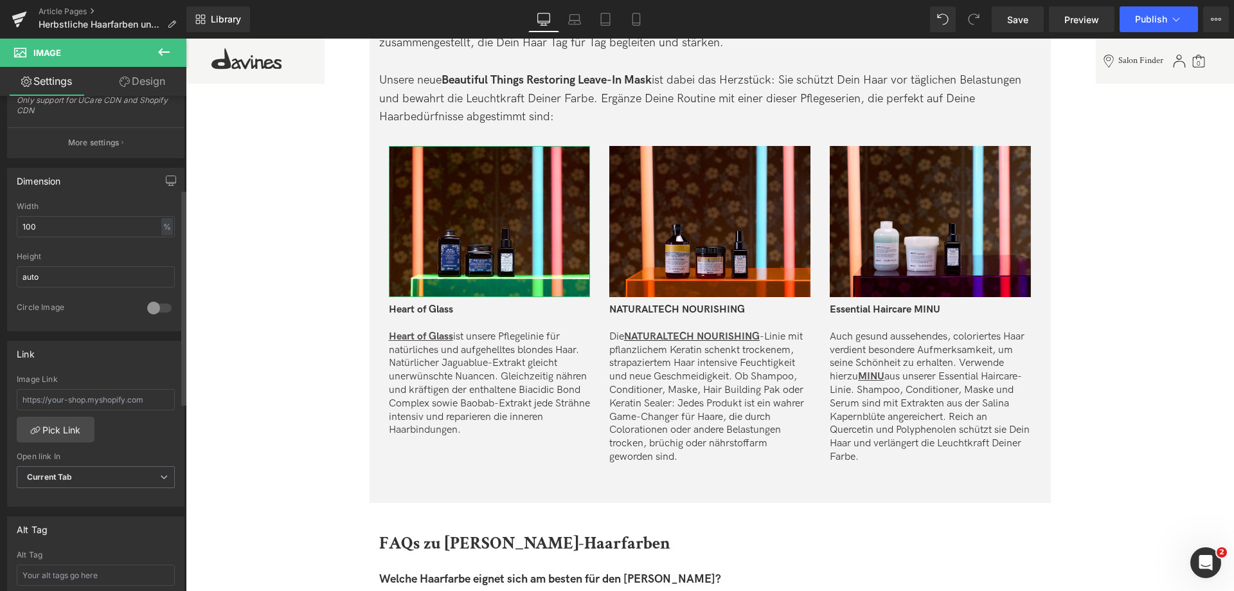
scroll to position [321, 0]
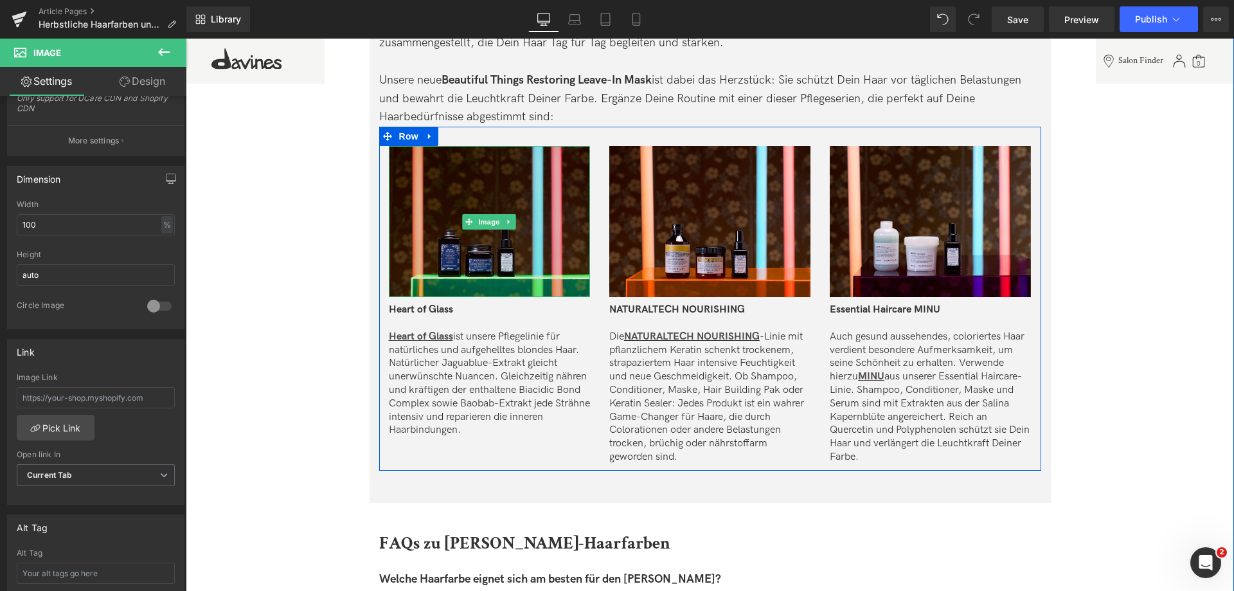
click at [483, 190] on img at bounding box center [489, 221] width 201 height 151
click at [532, 192] on img at bounding box center [489, 221] width 201 height 151
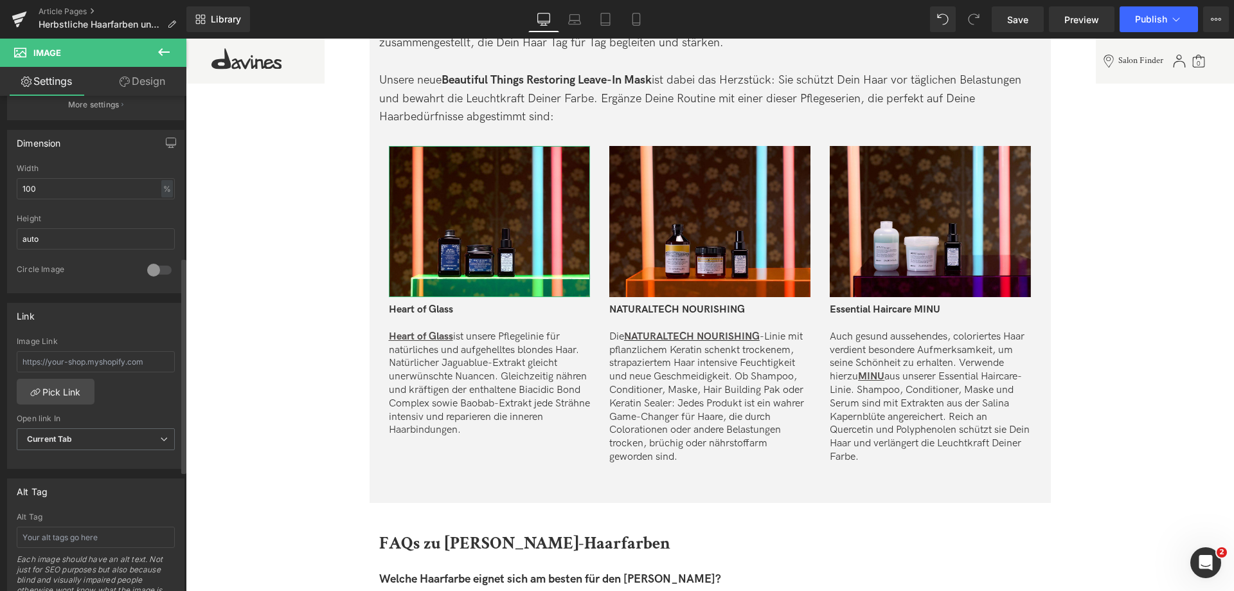
scroll to position [450, 0]
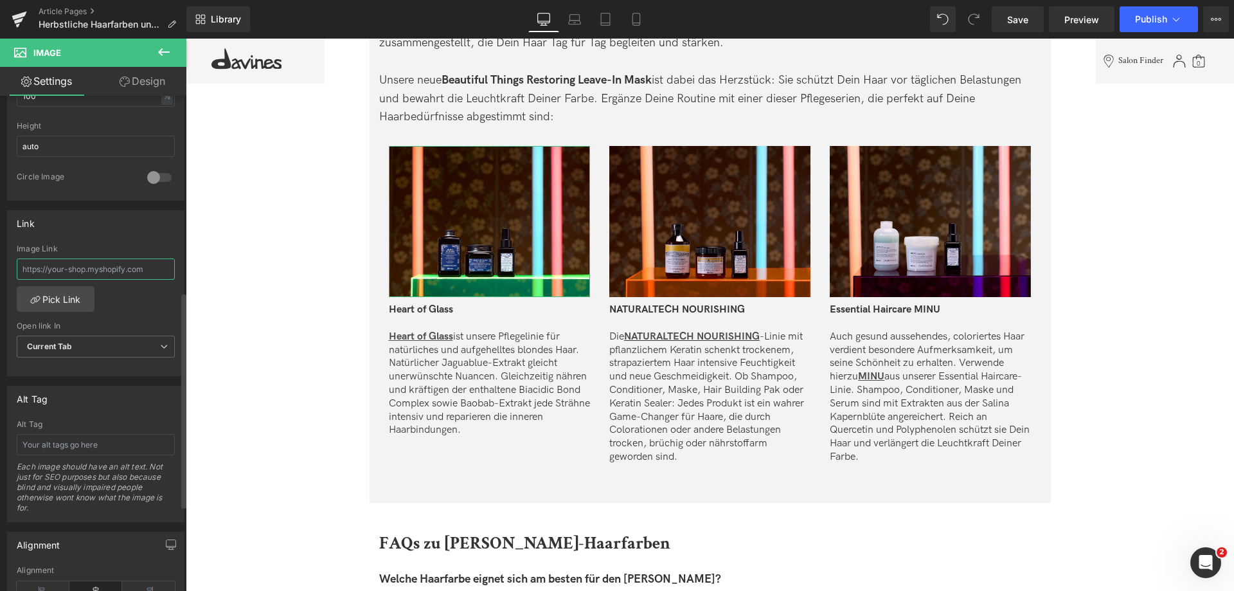
click at [113, 260] on input "text" at bounding box center [96, 268] width 158 height 21
paste input "[URL][DOMAIN_NAME]"
type input "[URL][DOMAIN_NAME]"
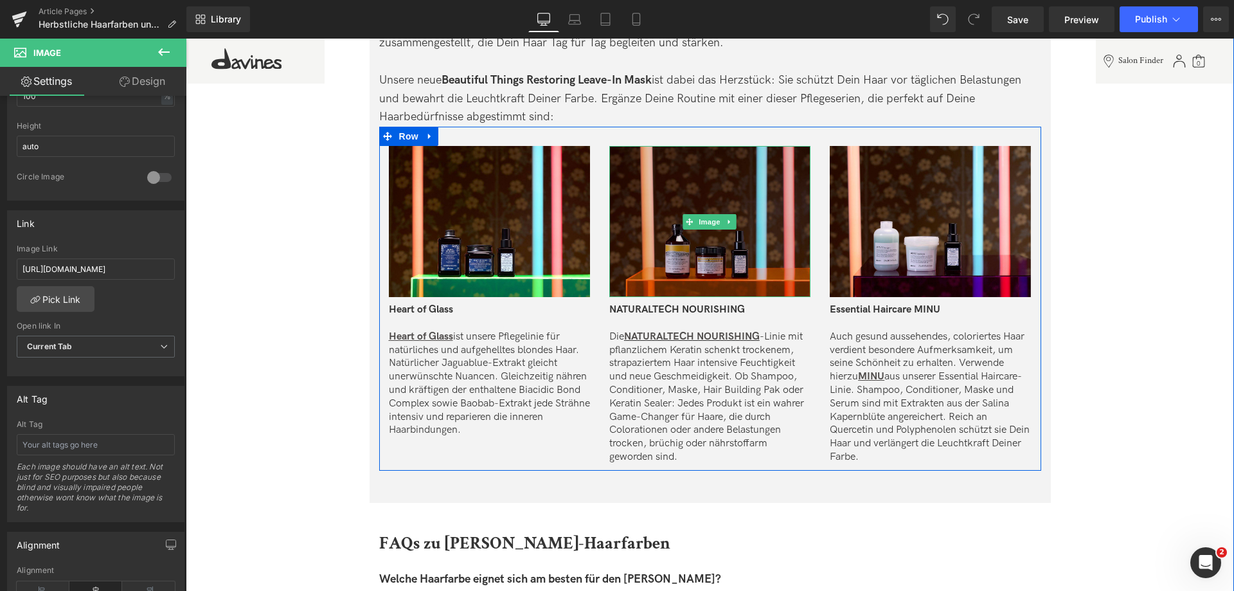
click at [703, 206] on img at bounding box center [710, 221] width 201 height 151
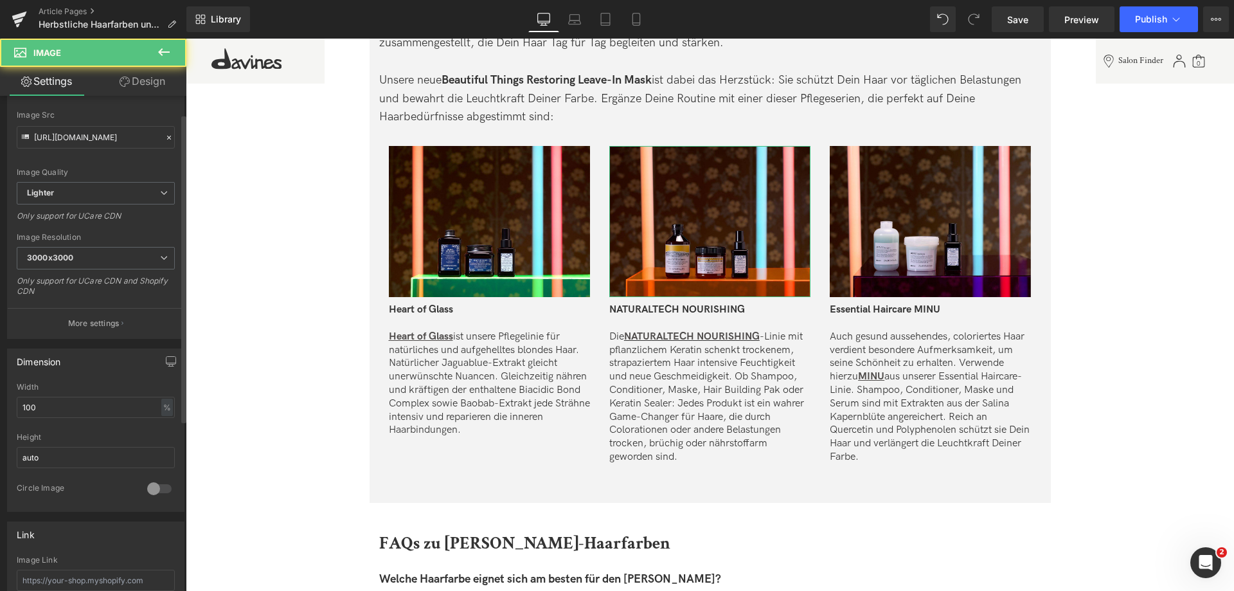
scroll to position [386, 0]
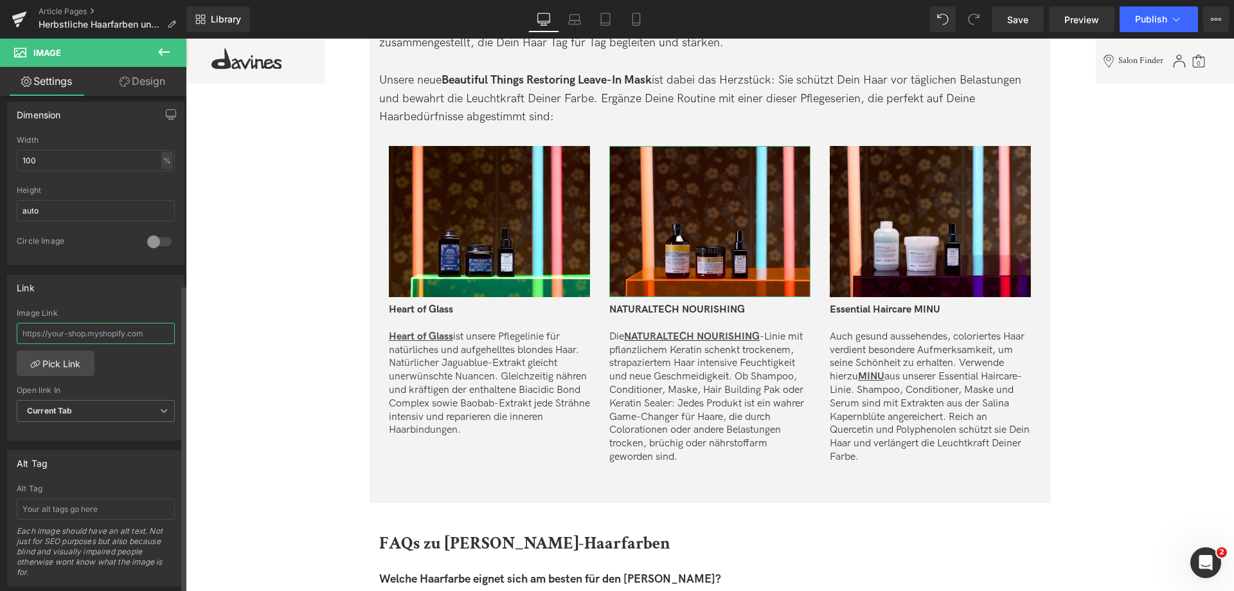
click at [89, 334] on input "text" at bounding box center [96, 333] width 158 height 21
paste input "[URL][DOMAIN_NAME]"
type input "[URL][DOMAIN_NAME]"
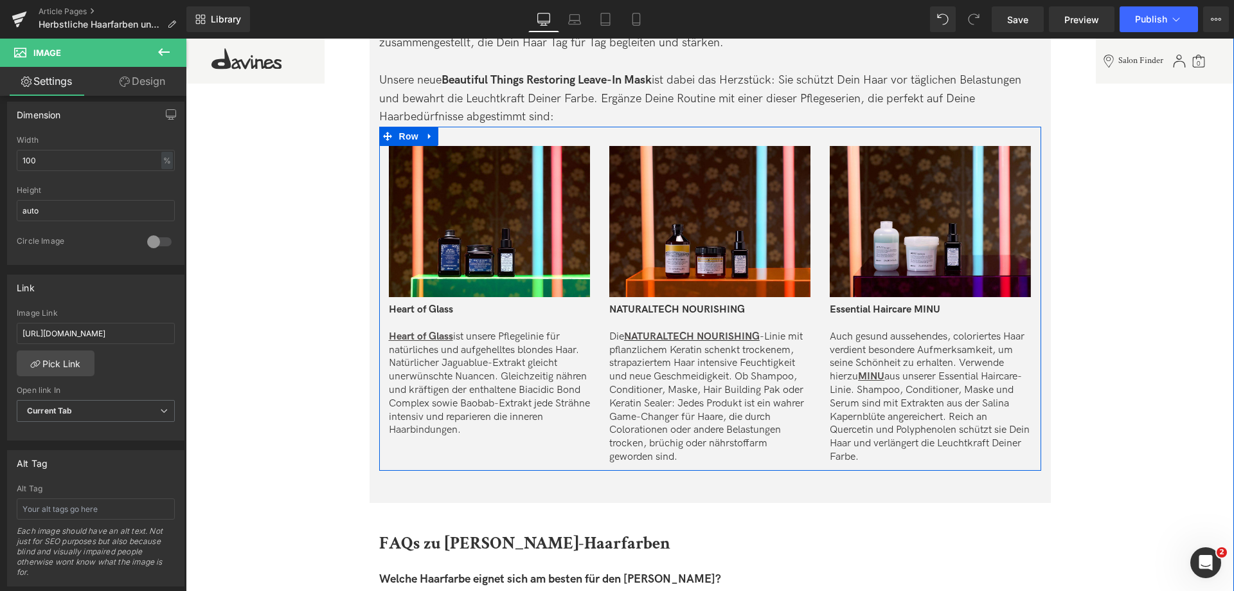
click at [863, 145] on div "Image Heart of Glass Heart of Glass ist unsere Pflegelinie für natürliches und …" at bounding box center [710, 299] width 662 height 344
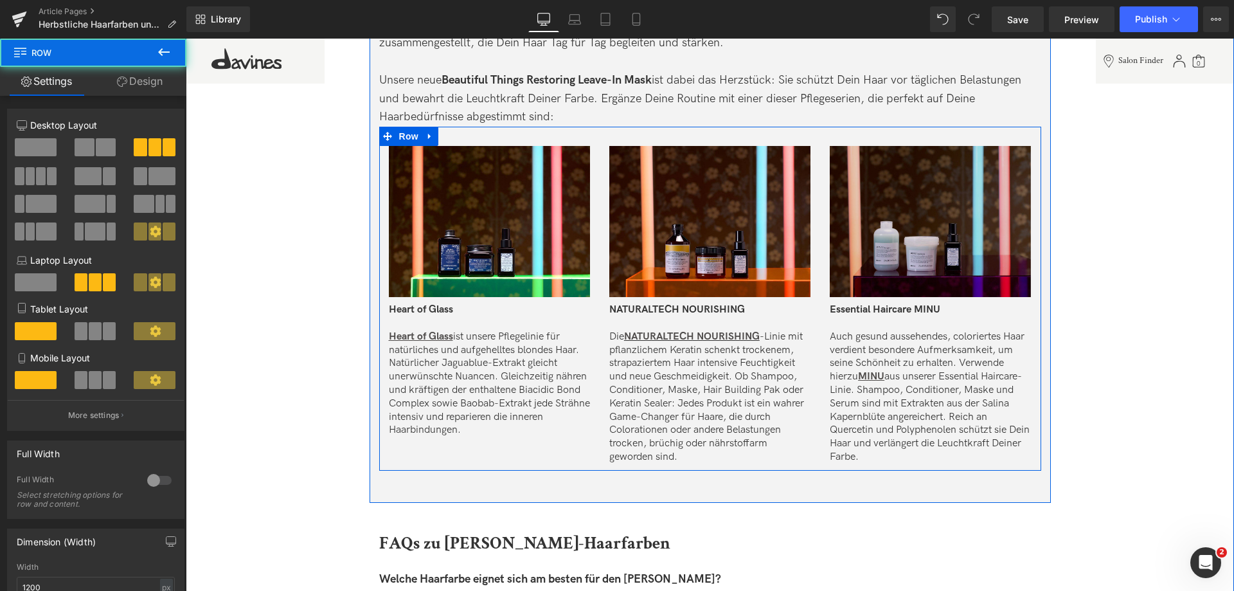
click at [862, 188] on img at bounding box center [930, 221] width 201 height 151
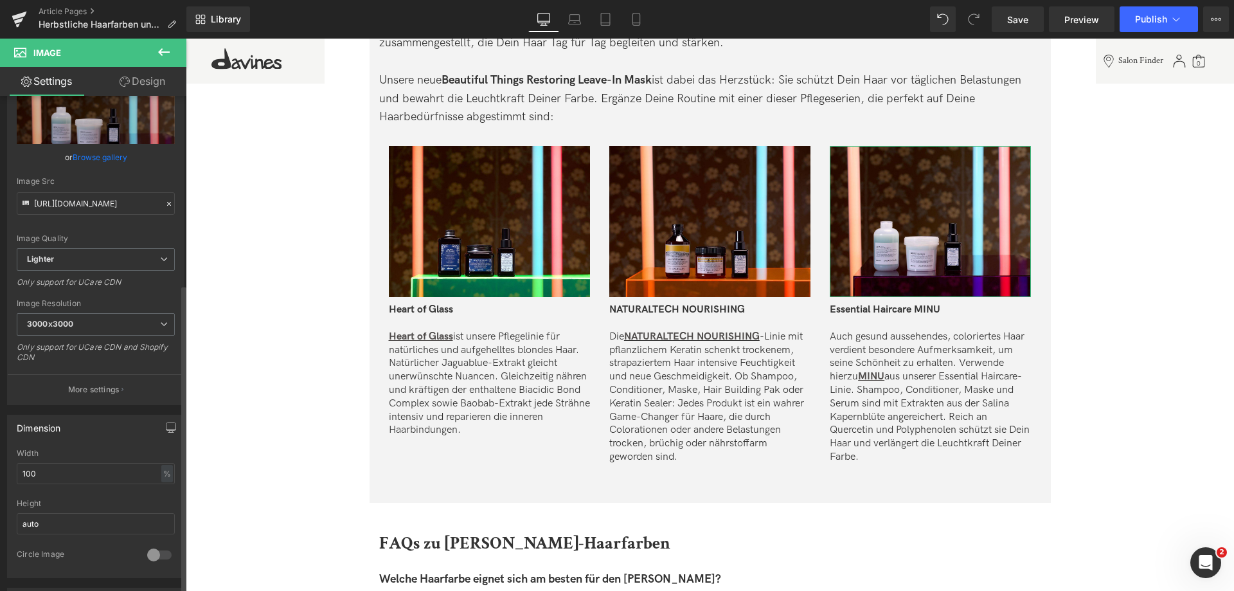
scroll to position [386, 0]
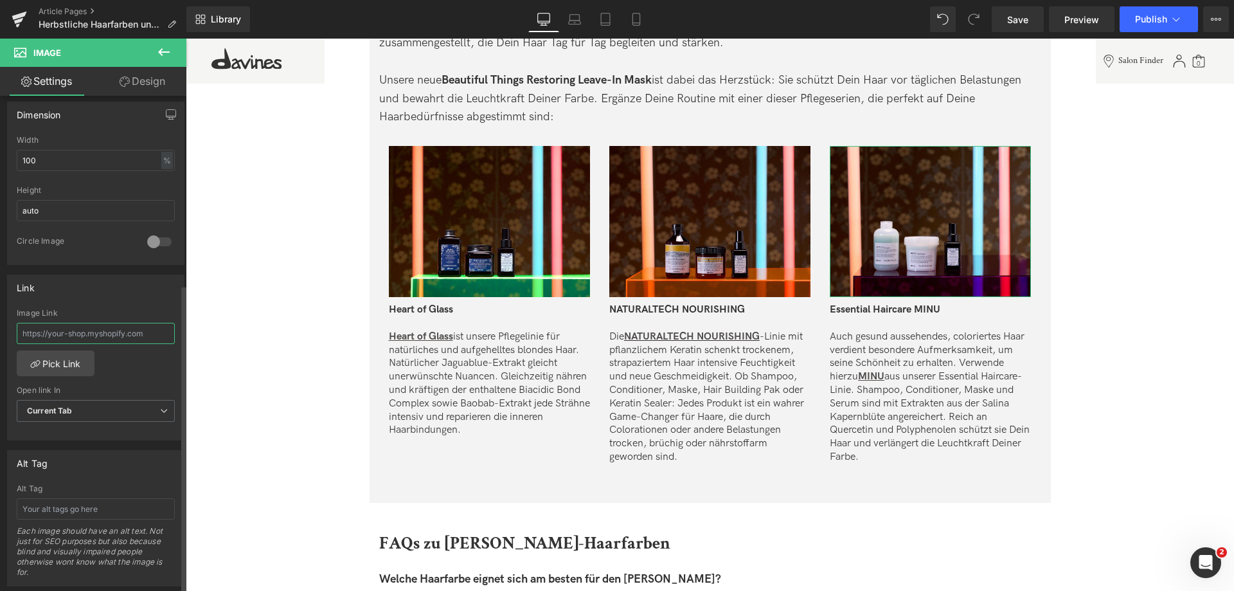
click at [69, 334] on input "text" at bounding box center [96, 333] width 158 height 21
paste input "[URL][DOMAIN_NAME]"
type input "[URL][DOMAIN_NAME]"
click at [1016, 20] on span "Save" at bounding box center [1017, 20] width 21 height 14
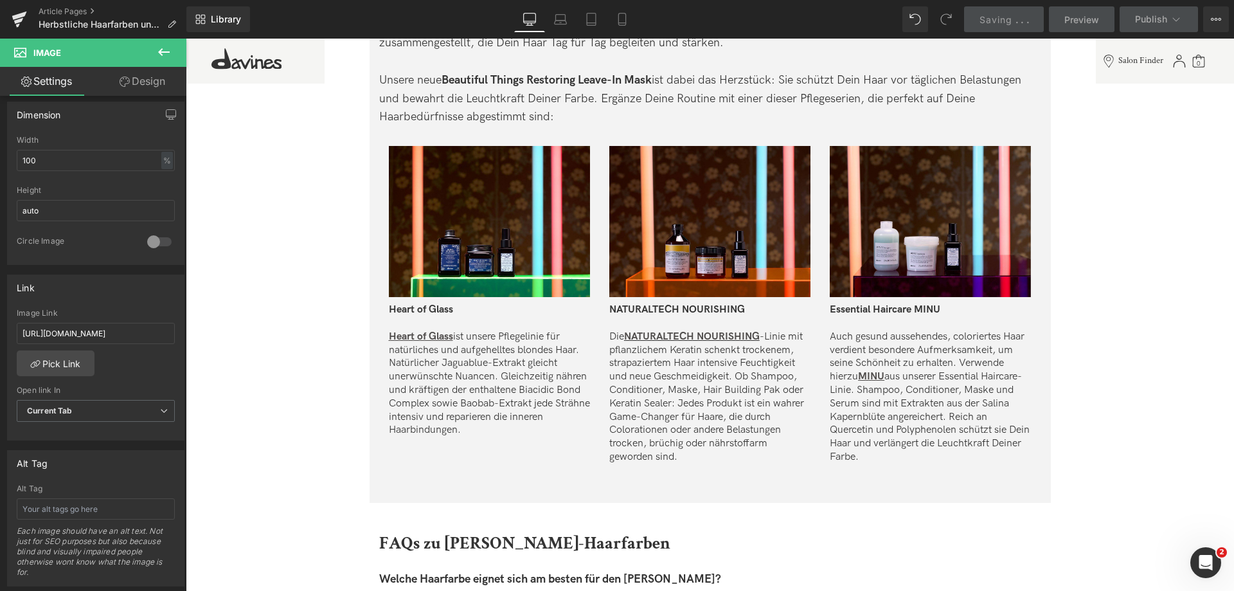
scroll to position [0, 0]
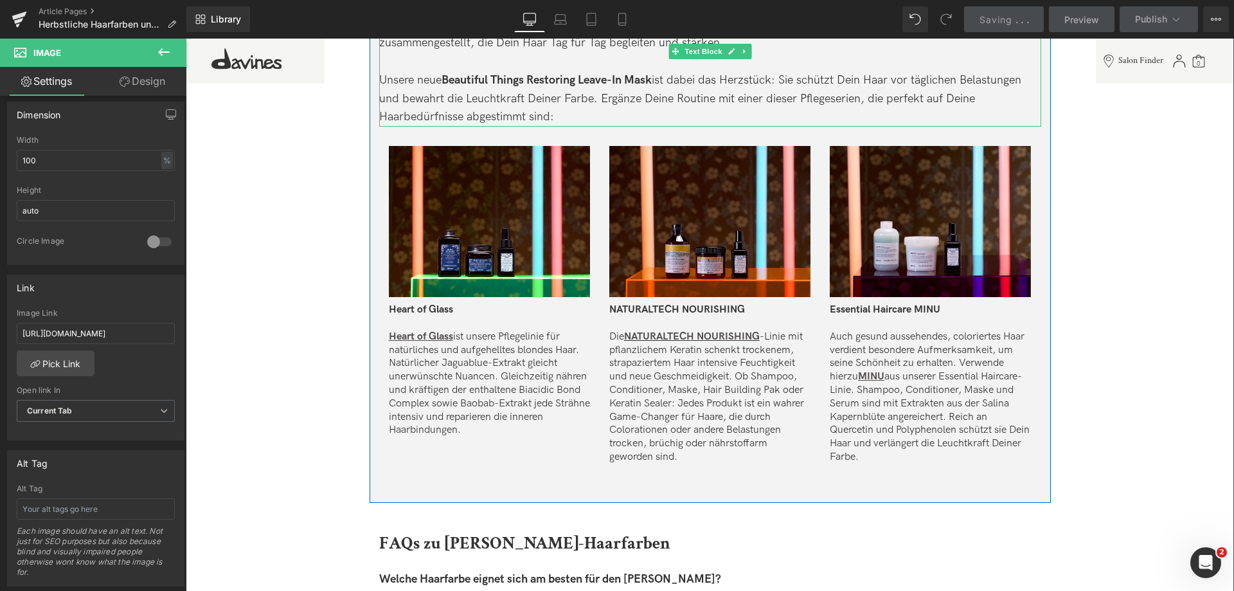
click at [465, 77] on strong "Beautiful Things Restoring Leave-In Mask" at bounding box center [547, 80] width 210 height 14
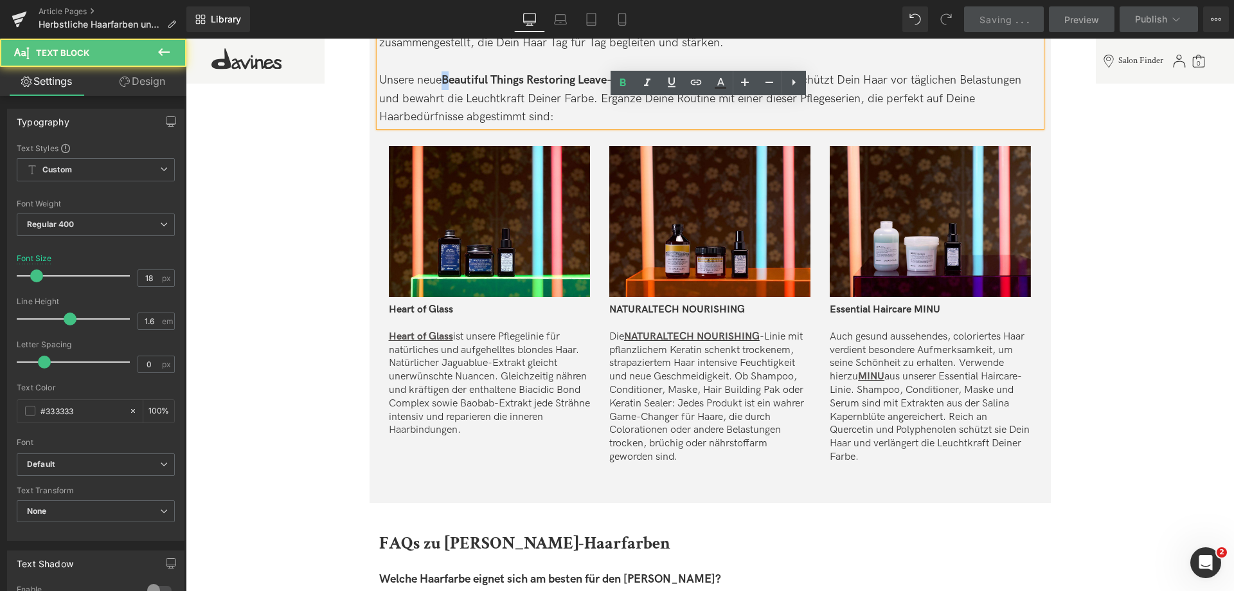
click at [447, 76] on strong "Beautiful Things Restoring Leave-In Mask" at bounding box center [547, 80] width 210 height 14
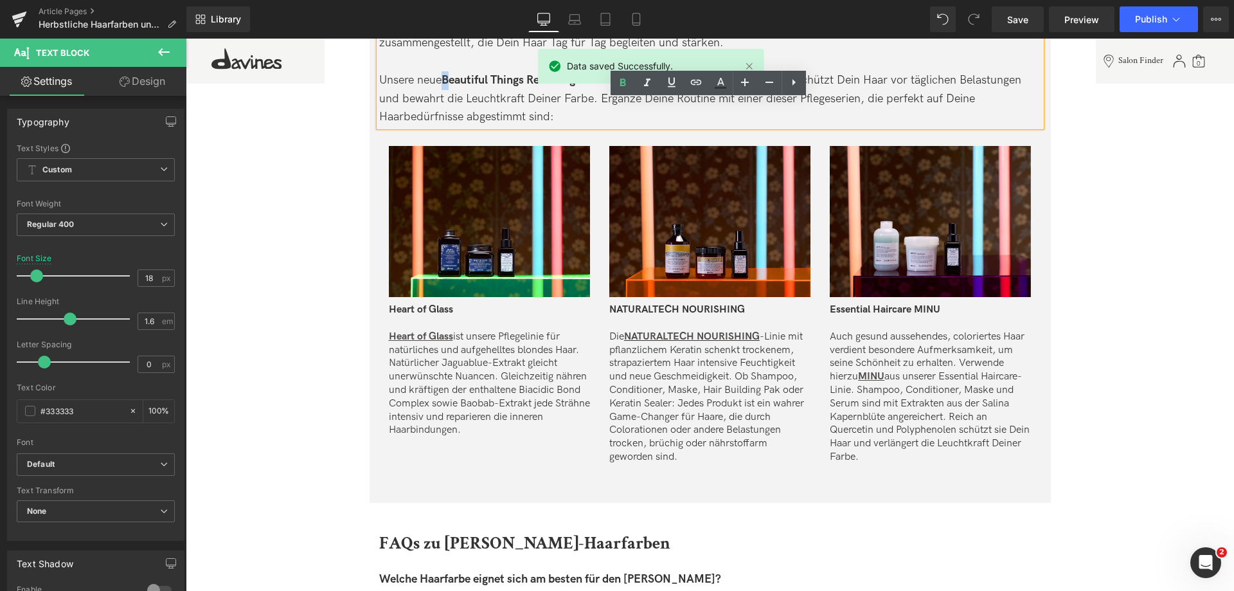
click at [445, 78] on strong "Beautiful Things Restoring Leave-In Mask" at bounding box center [547, 80] width 210 height 14
drag, startPoint x: 444, startPoint y: 78, endPoint x: 669, endPoint y: 85, distance: 225.8
click at [669, 85] on div "Unsere neue Beautiful Things Restoring Leave-In Mask ist dabei das Herzstück: S…" at bounding box center [710, 98] width 662 height 55
click at [673, 121] on div "Unsere neue Beautiful Things Restoring Leave-In Mask ist dabei das Herzstück: S…" at bounding box center [710, 98] width 662 height 55
click at [403, 78] on div "Unsere neue Beautiful Things Restoring Leave-In Mask ist dabei das Herzstück: S…" at bounding box center [710, 98] width 662 height 55
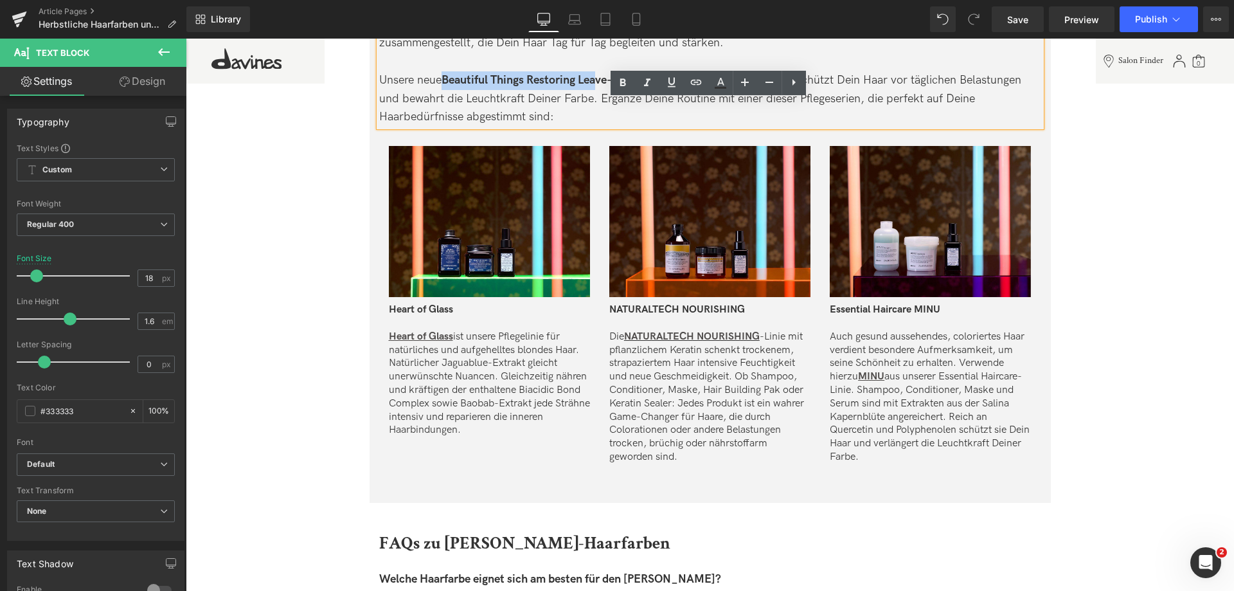
drag, startPoint x: 443, startPoint y: 73, endPoint x: 599, endPoint y: 83, distance: 155.9
click at [599, 83] on strong "Beautiful Things Restoring Leave-In Mask" at bounding box center [547, 80] width 210 height 14
click at [818, 120] on div "Unsere neue Beautiful Things Restoring Leave-In Mask ist dabei das Herzstück: S…" at bounding box center [710, 98] width 662 height 55
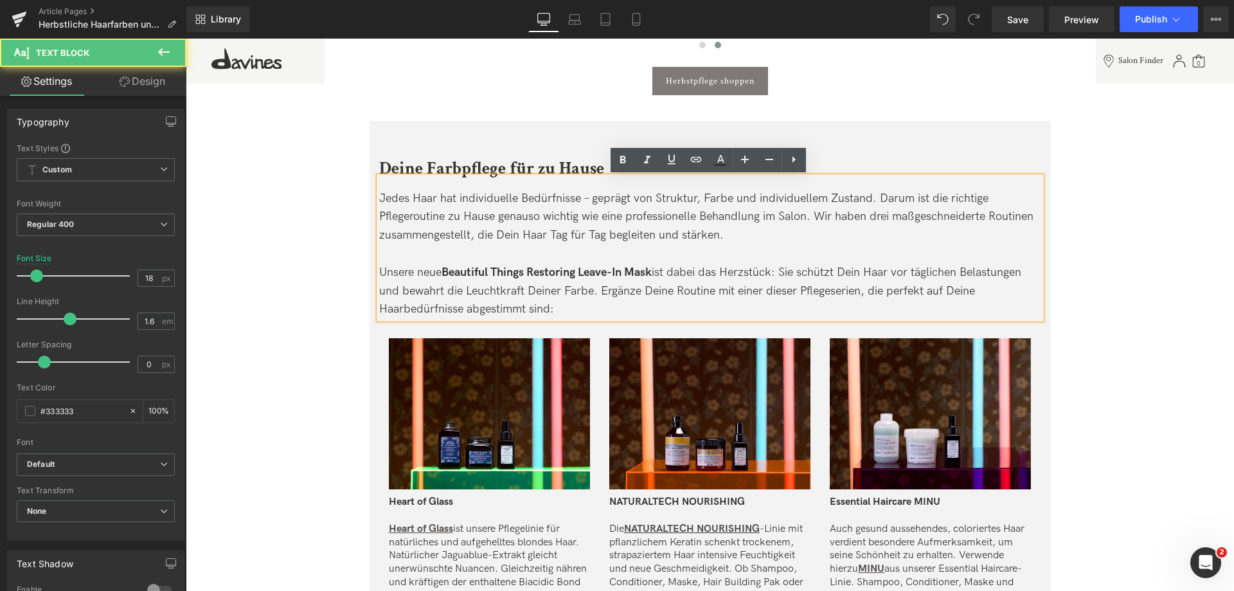
scroll to position [2700, 0]
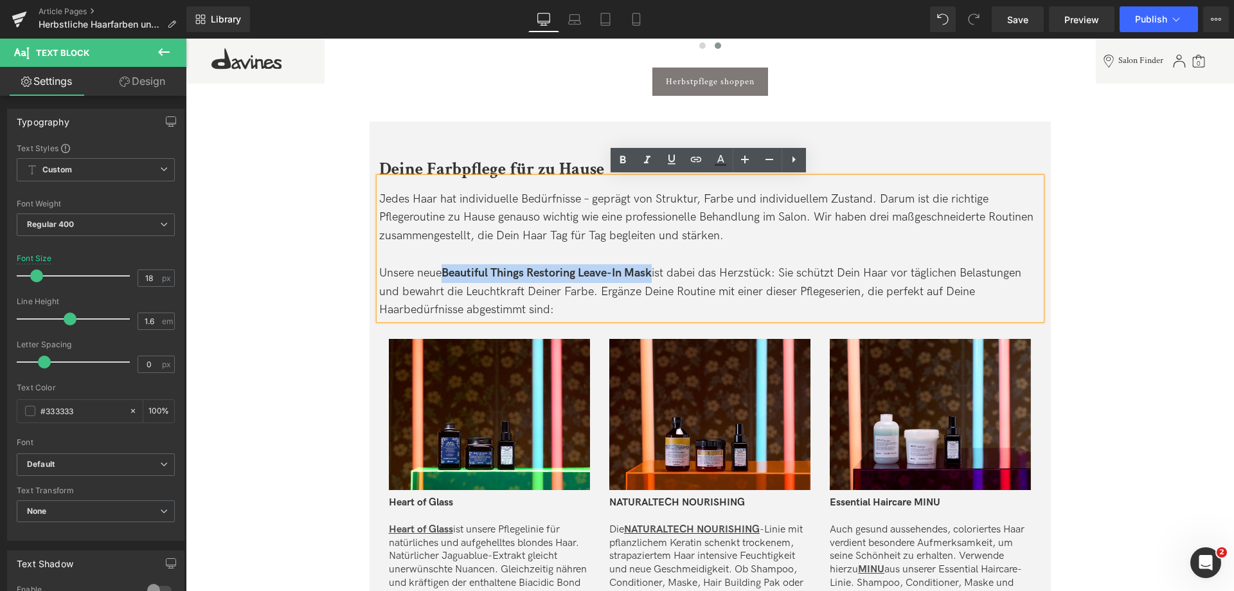
drag, startPoint x: 657, startPoint y: 271, endPoint x: 444, endPoint y: 271, distance: 213.5
click at [444, 271] on div "Unsere neue Beautiful Things Restoring Leave-In Mask ist dabei das Herzstück: S…" at bounding box center [710, 291] width 662 height 55
click at [700, 154] on icon at bounding box center [696, 159] width 15 height 15
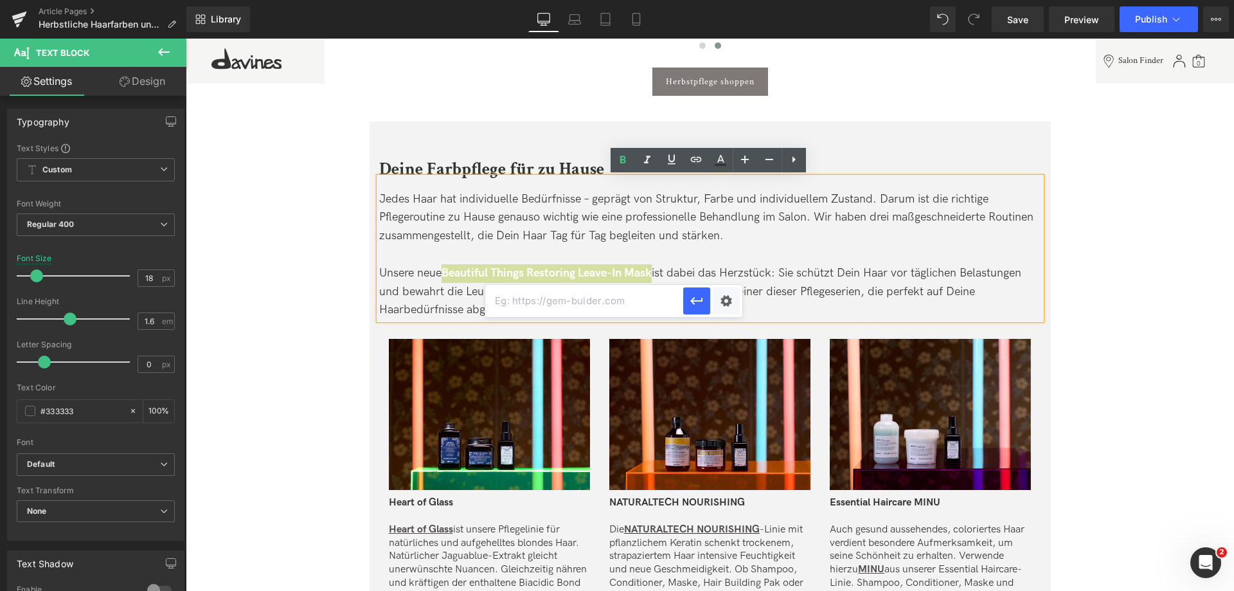
click at [608, 296] on input "text" at bounding box center [584, 301] width 198 height 32
click at [682, 303] on input "[URL][DOMAIN_NAME]" at bounding box center [584, 301] width 198 height 32
type input "[URL][DOMAIN_NAME]"
click at [695, 303] on icon "button" at bounding box center [696, 300] width 15 height 15
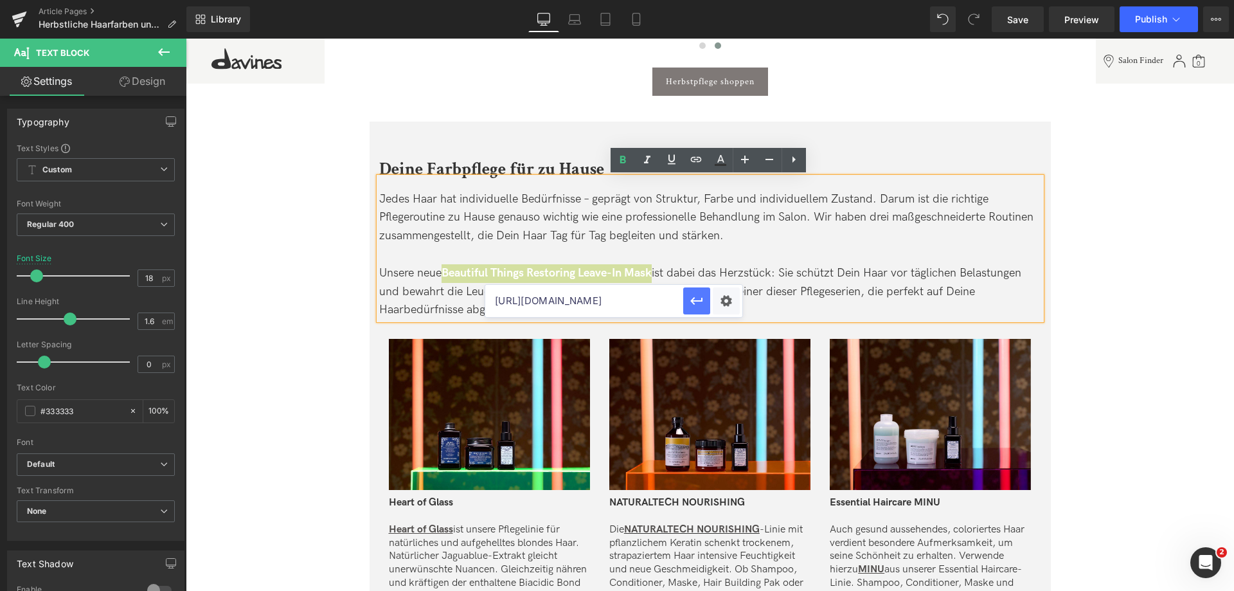
scroll to position [0, 0]
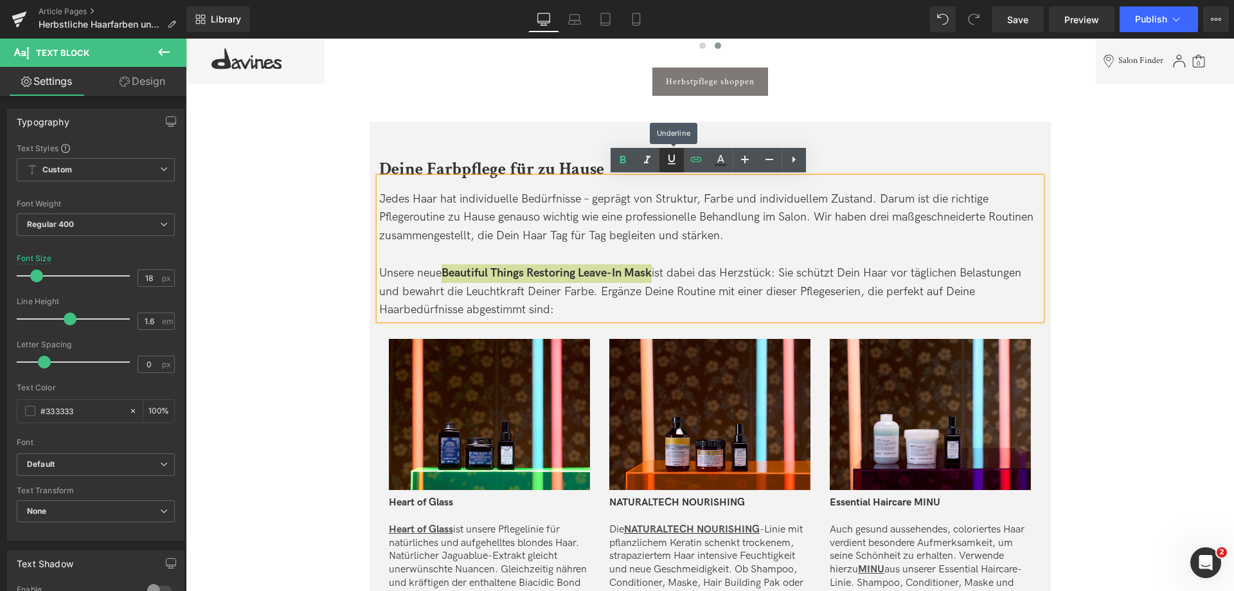
click at [660, 159] on link at bounding box center [672, 160] width 24 height 24
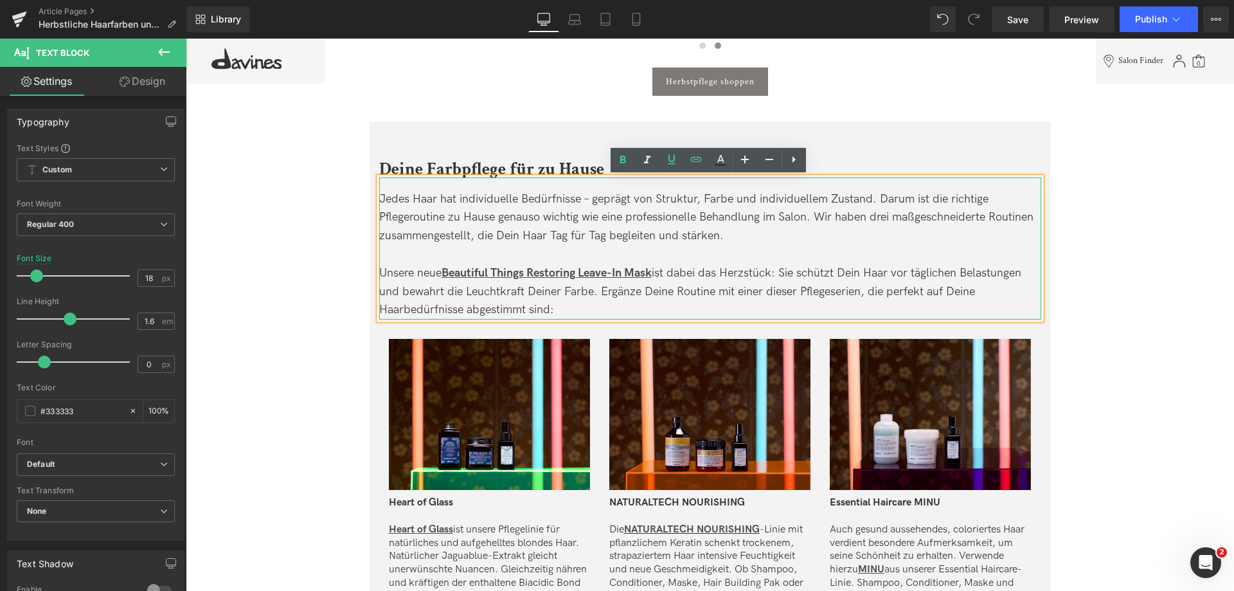
click at [786, 283] on div "Unsere neue Beautiful Things Restoring Leave-In Mask ist dabei das Herzstück: S…" at bounding box center [710, 291] width 662 height 55
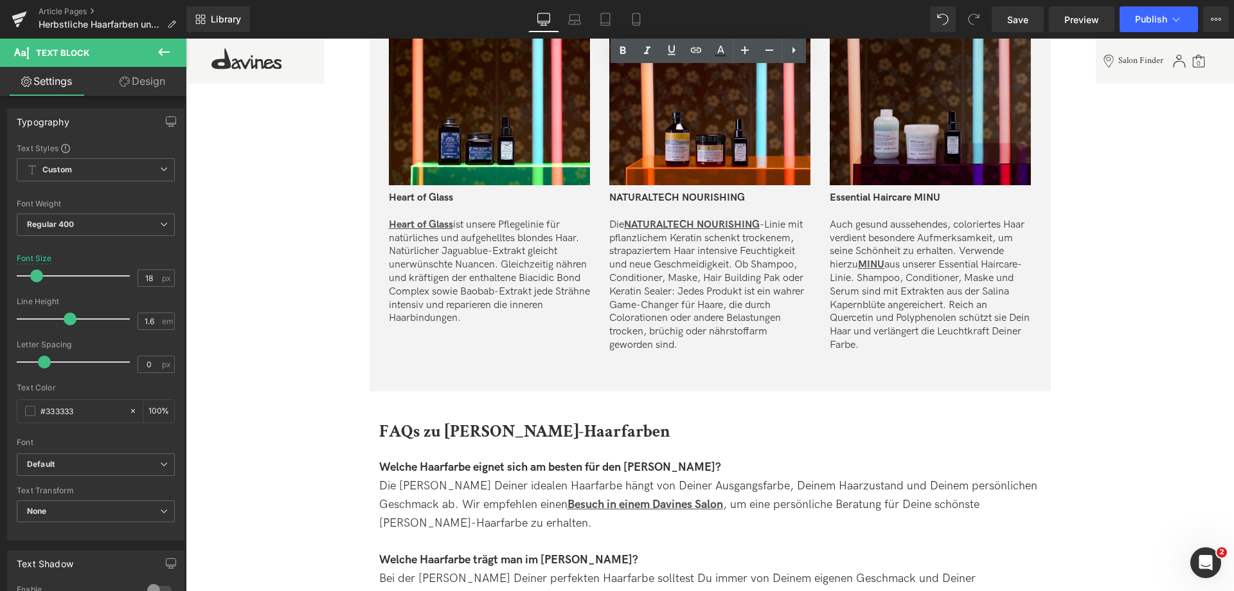
scroll to position [3150, 0]
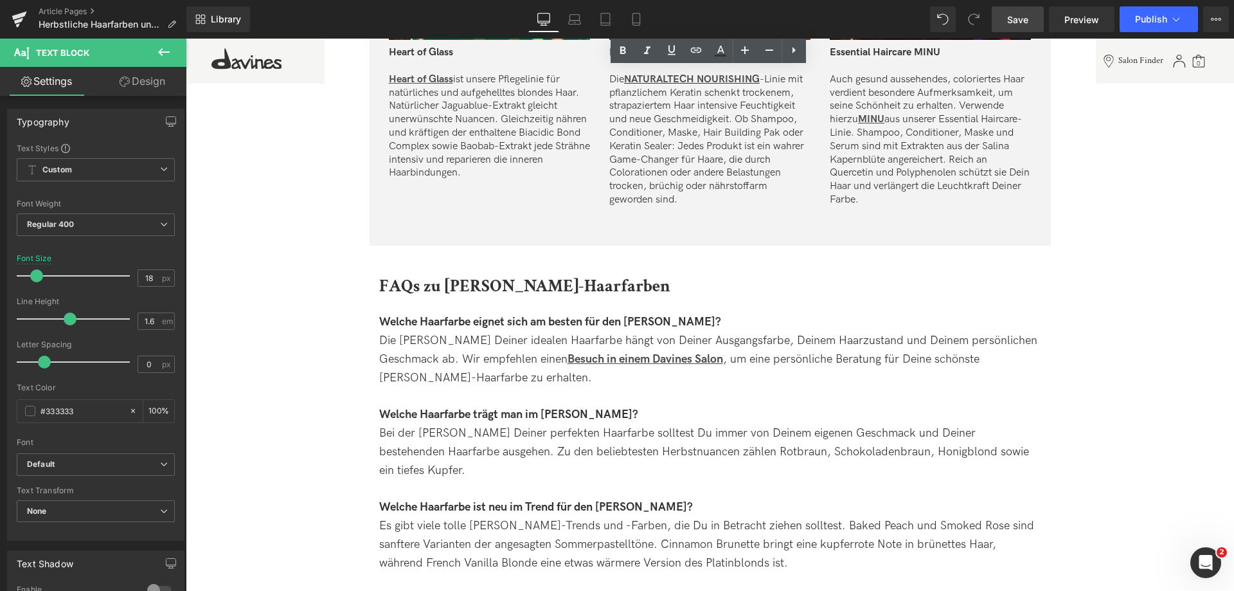
click at [1016, 23] on span "Save" at bounding box center [1017, 20] width 21 height 14
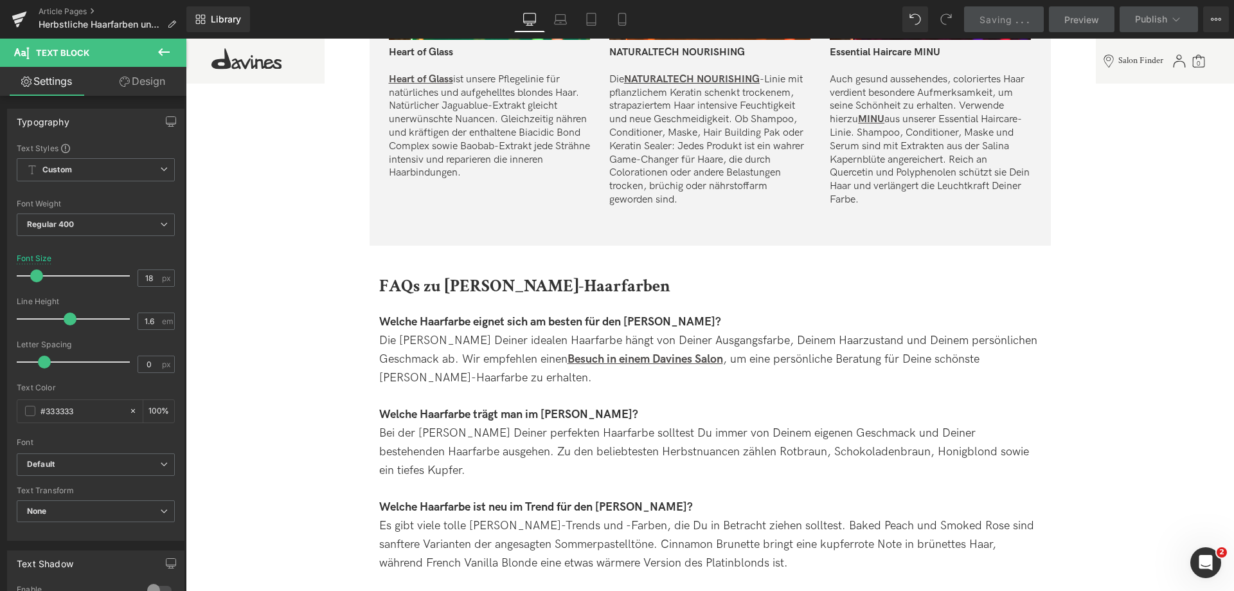
scroll to position [3086, 0]
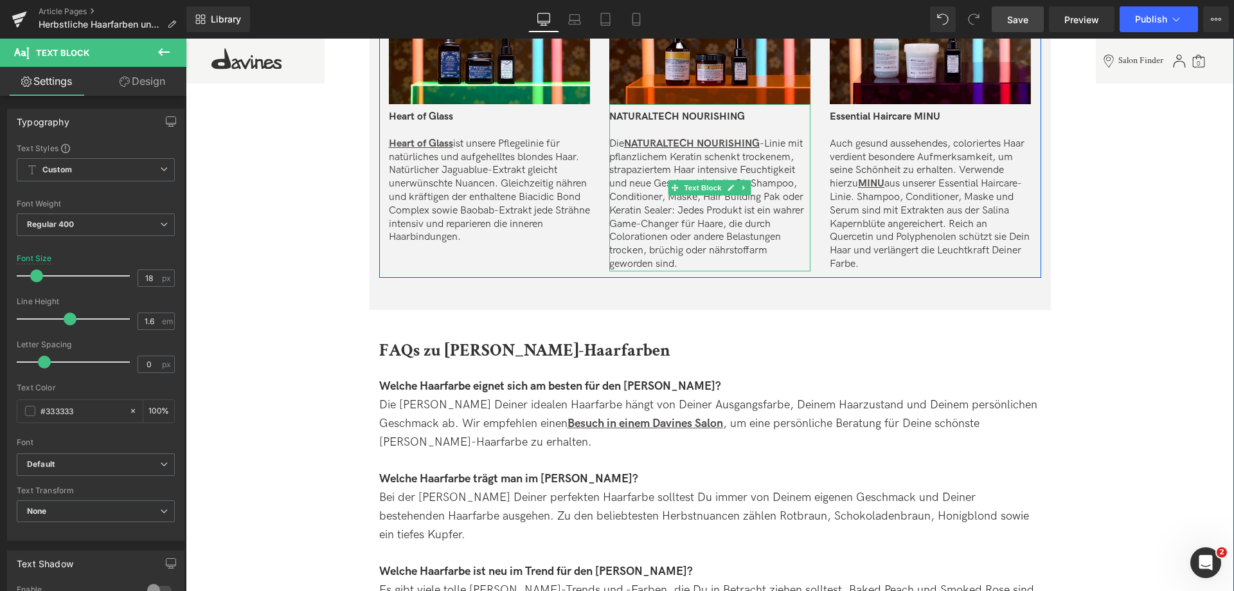
drag, startPoint x: 656, startPoint y: 222, endPoint x: 668, endPoint y: 224, distance: 12.3
click at [656, 224] on p "Die NATURALTECH NOURISHING -Linie mit pflanzlichem Keratin schenkt trockenem, s…" at bounding box center [710, 205] width 201 height 134
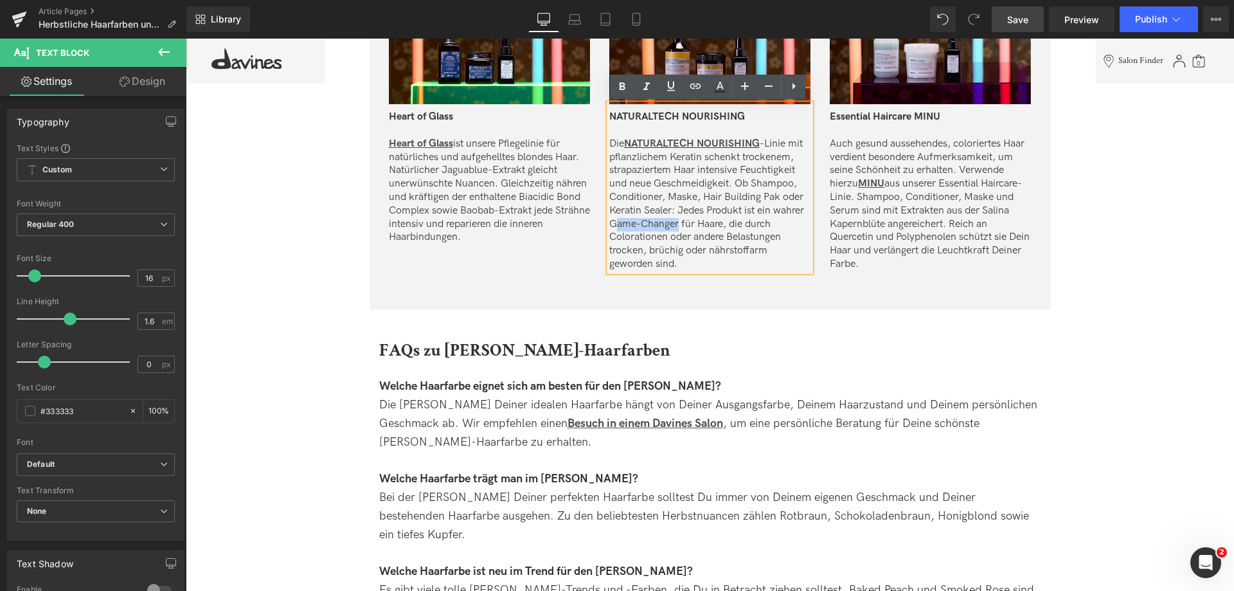
drag, startPoint x: 676, startPoint y: 226, endPoint x: 611, endPoint y: 223, distance: 65.0
click at [611, 223] on p "Die NATURALTECH NOURISHING -Linie mit pflanzlichem Keratin schenkt trockenem, s…" at bounding box center [710, 205] width 201 height 134
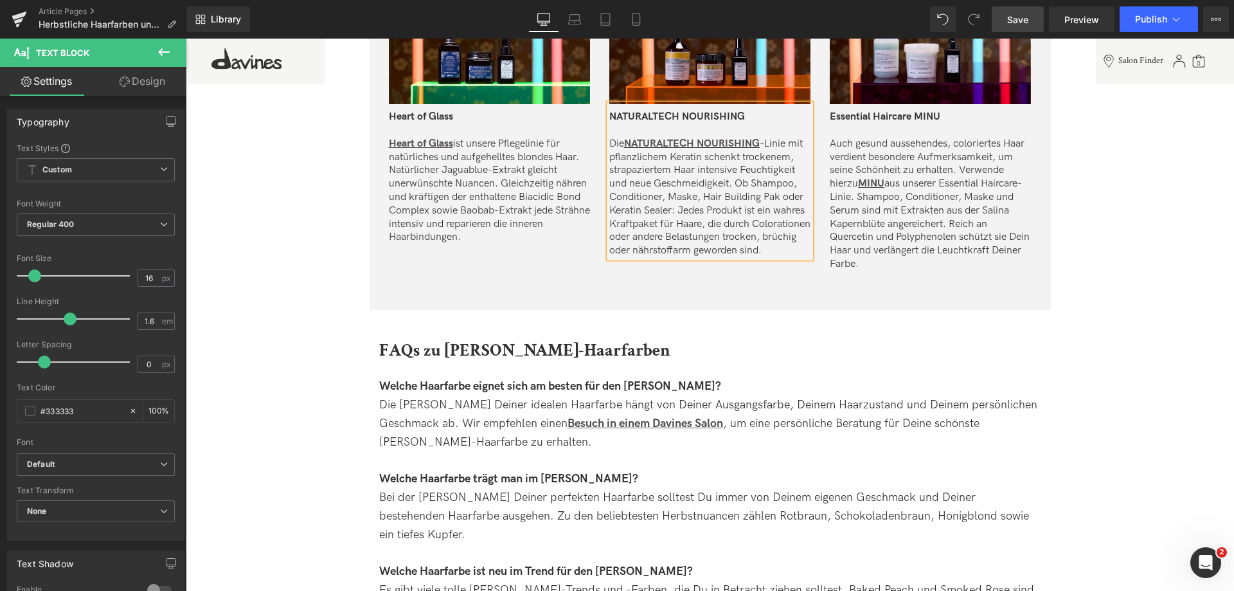
click at [745, 250] on p "Die NATURALTECH NOURISHING -Linie mit pflanzlichem Keratin schenkt trockenem, s…" at bounding box center [710, 198] width 201 height 120
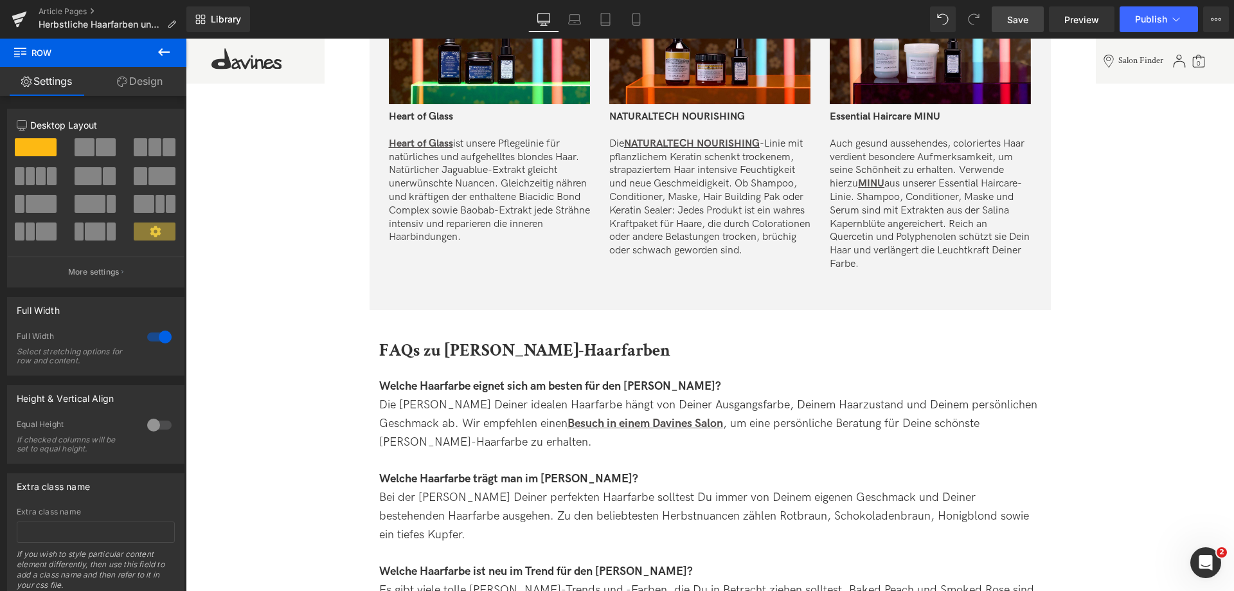
click at [1015, 12] on link "Save" at bounding box center [1018, 19] width 52 height 26
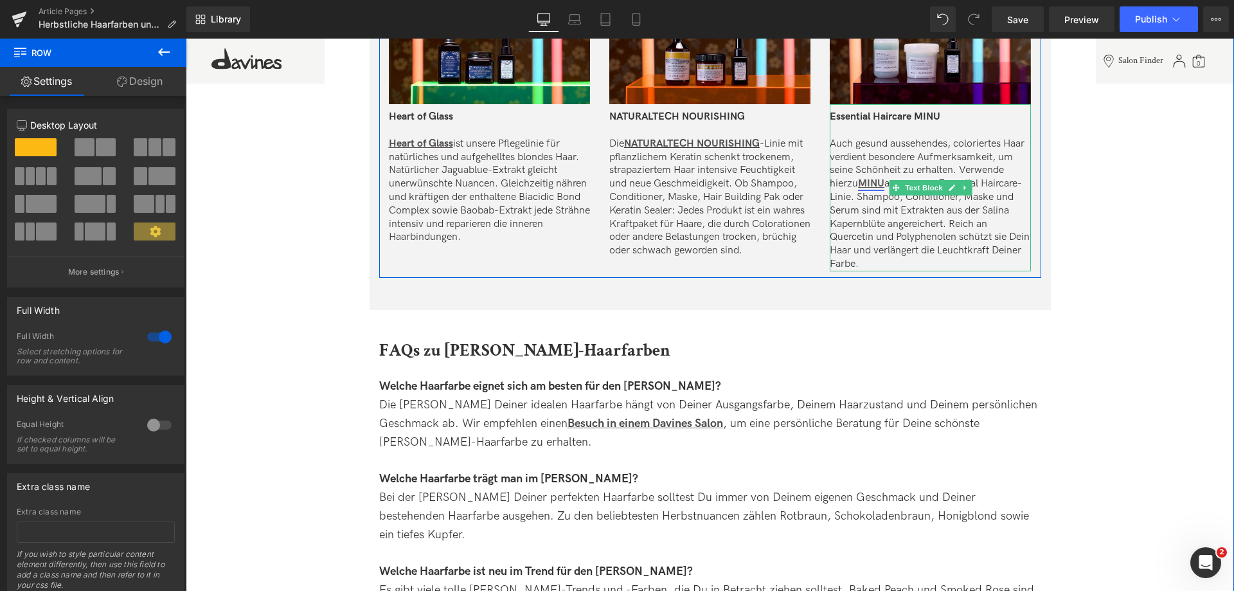
click at [866, 183] on u "MINU" at bounding box center [871, 183] width 26 height 12
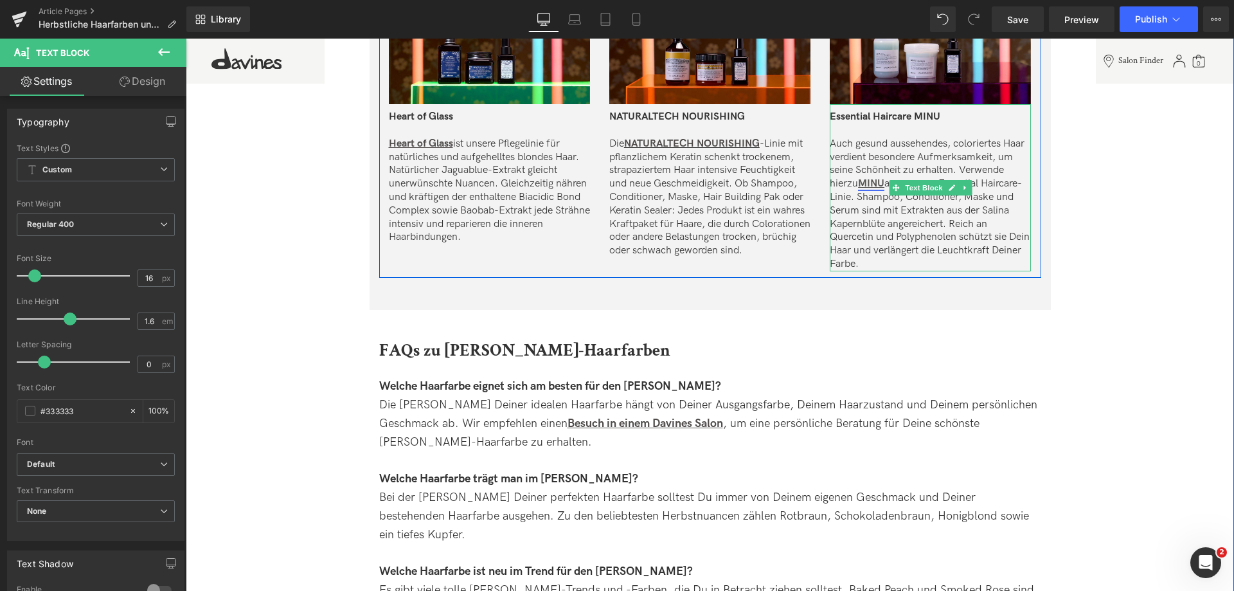
click at [868, 183] on u "MINU" at bounding box center [871, 183] width 26 height 12
click at [882, 167] on p "Auch gesund aussehendes, coloriertes Haar verdient besondere Aufmerksamkeit, um…" at bounding box center [930, 205] width 201 height 134
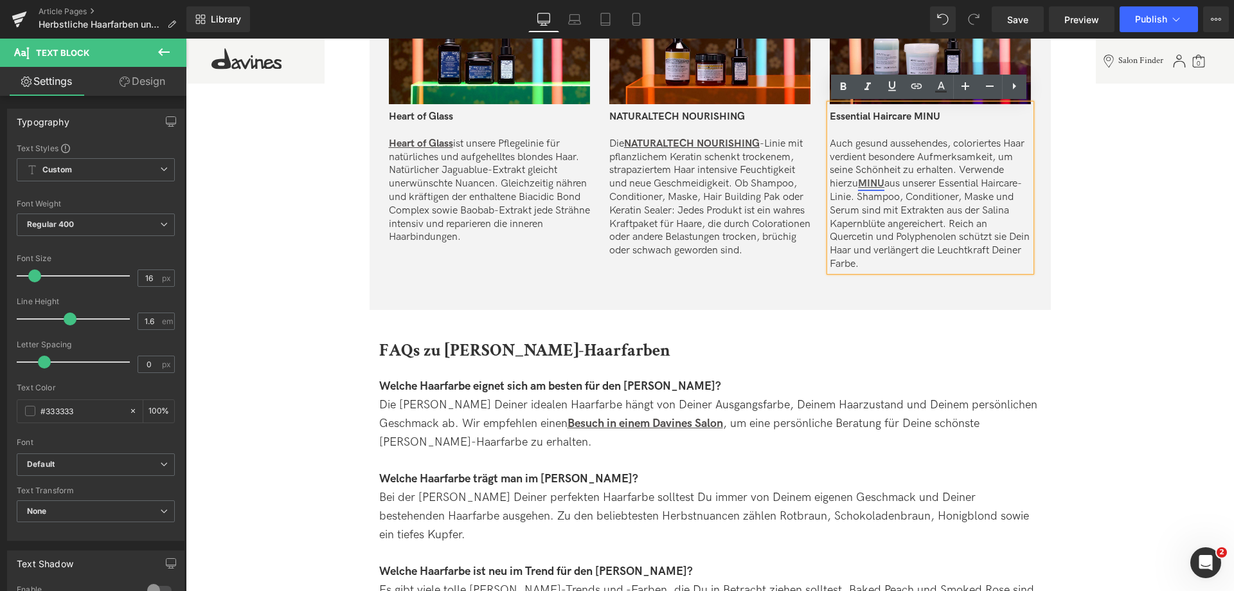
click at [869, 180] on u "MINU" at bounding box center [871, 183] width 26 height 12
click at [920, 206] on span "Edit" at bounding box center [920, 206] width 15 height 11
drag, startPoint x: 899, startPoint y: 208, endPoint x: 1028, endPoint y: 210, distance: 128.6
click at [1028, 210] on div "[URL][DOMAIN_NAME]" at bounding box center [951, 211] width 257 height 32
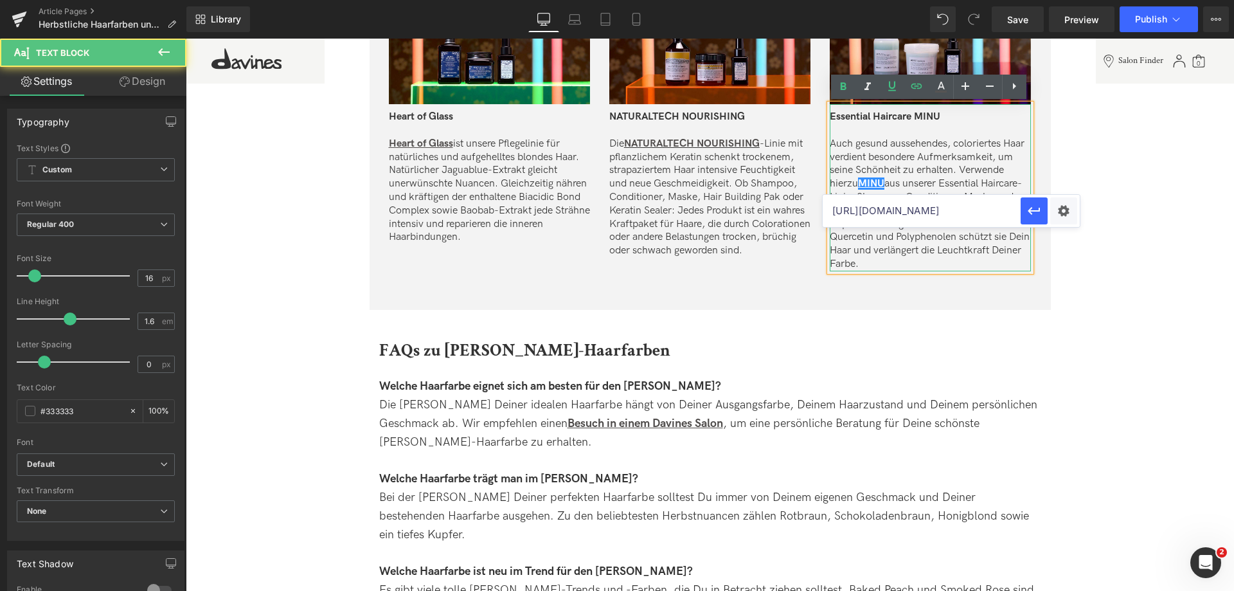
click at [971, 143] on p "Auch gesund aussehendes, coloriertes Haar verdient besondere Aufmerksamkeit, um…" at bounding box center [930, 205] width 201 height 134
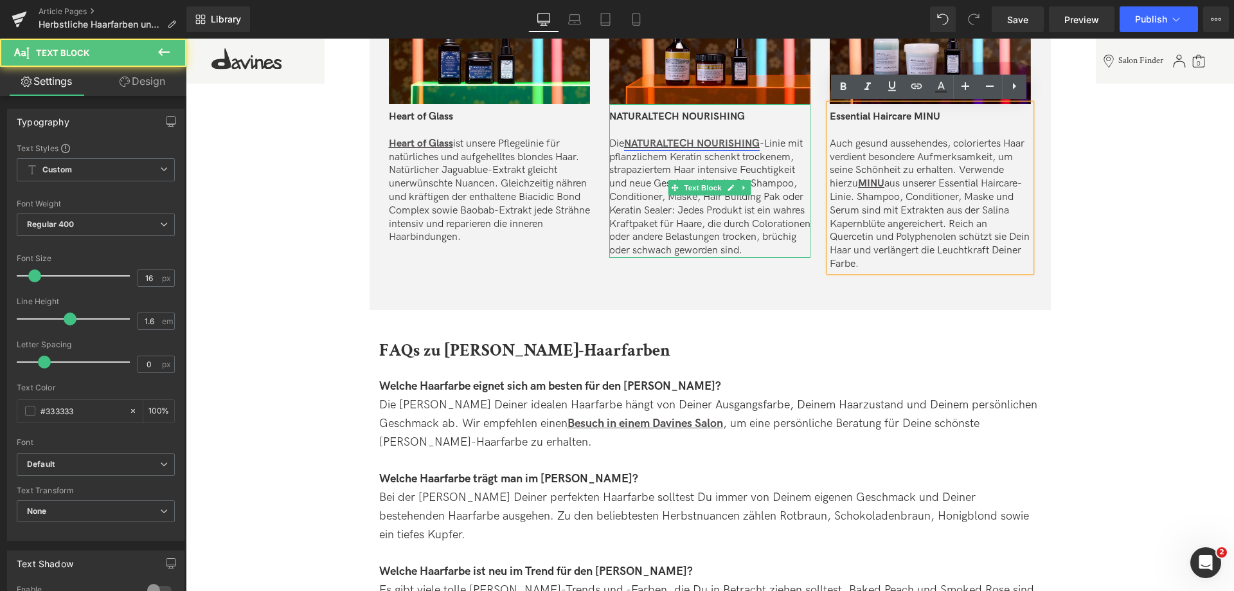
click at [700, 140] on link "NATURALTECH NOURISHING" at bounding box center [692, 144] width 136 height 12
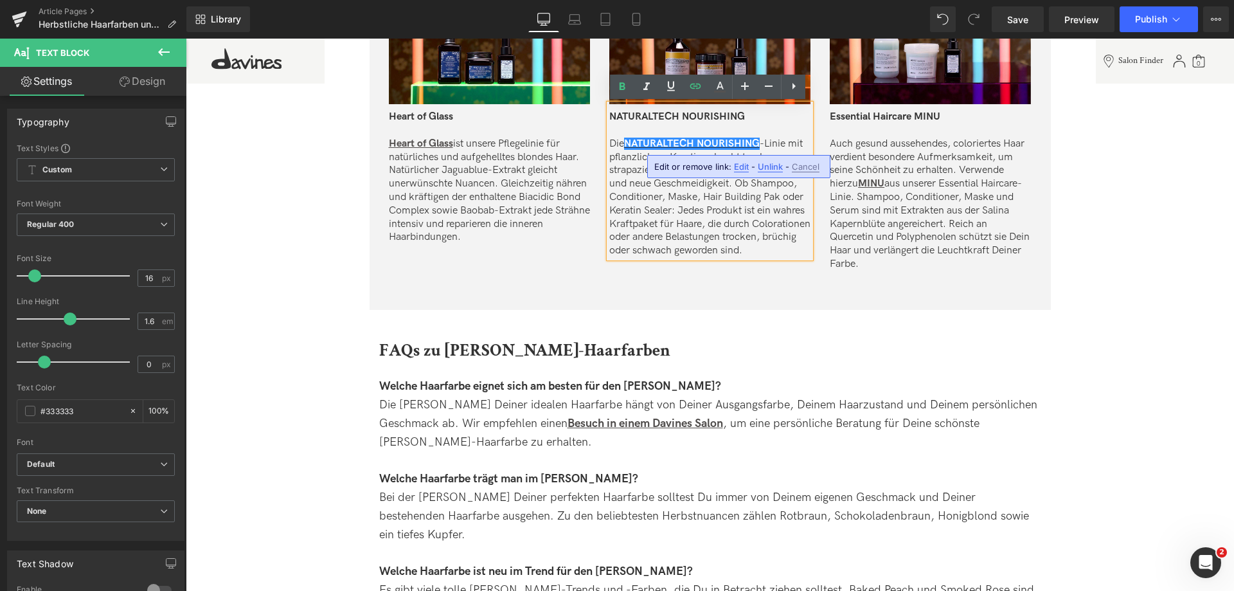
click at [731, 161] on div "Edit or remove link: Edit - Unlink - Cancel" at bounding box center [738, 166] width 183 height 23
click at [734, 163] on span "Edit" at bounding box center [741, 166] width 15 height 11
drag, startPoint x: 656, startPoint y: 170, endPoint x: 757, endPoint y: 170, distance: 101.6
click at [757, 170] on div "[URL][DOMAIN_NAME]" at bounding box center [680, 171] width 257 height 32
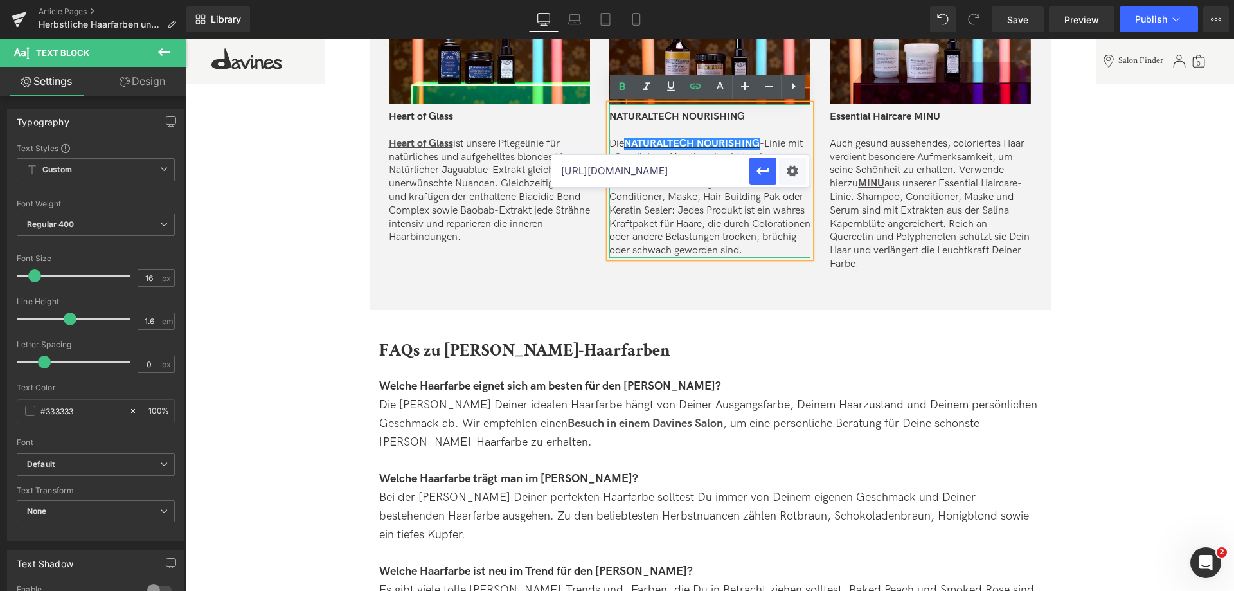
click at [671, 230] on p "Die NATURALTECH NOURISHING -Linie mit pflanzlichem Keratin schenkt trockenem, s…" at bounding box center [710, 198] width 201 height 120
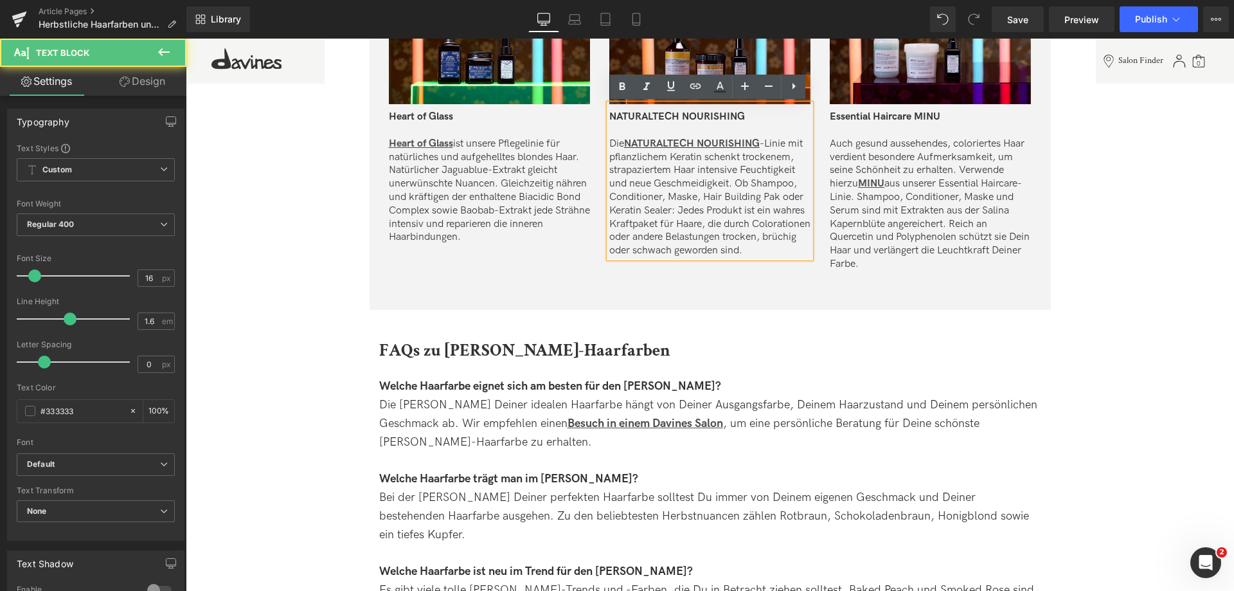
click at [1036, 301] on div "Deine Farbpflege für zu Hause Heading Jedes Haar hat individuelle Bedürfnisse –…" at bounding box center [711, 23] width 682 height 574
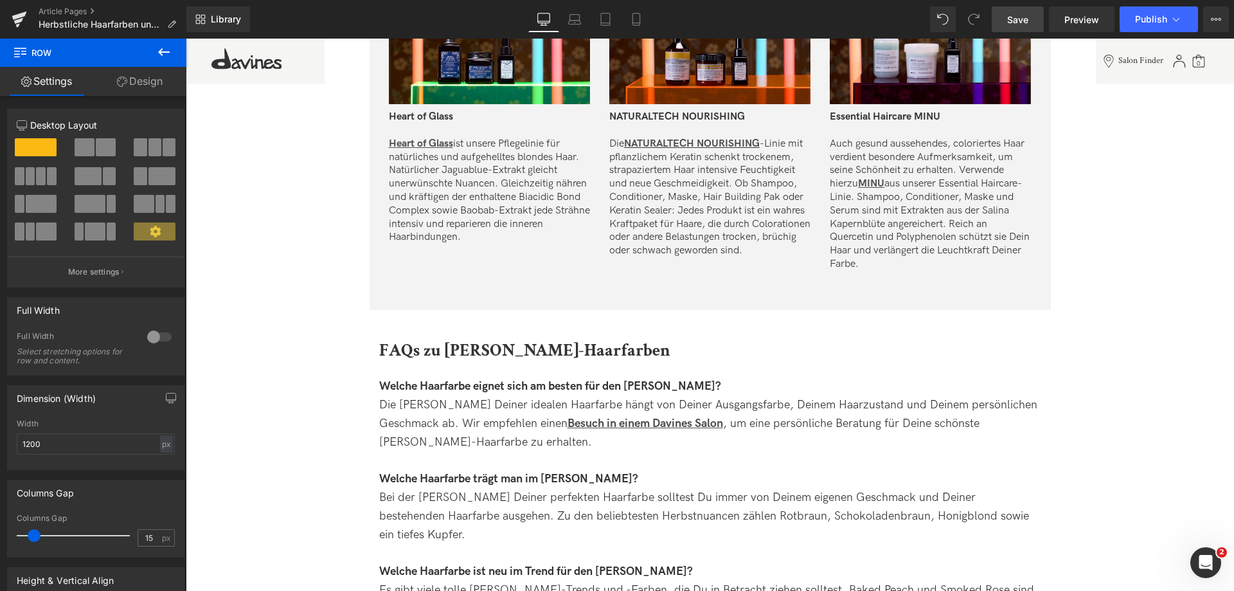
click at [1024, 25] on span "Save" at bounding box center [1017, 20] width 21 height 14
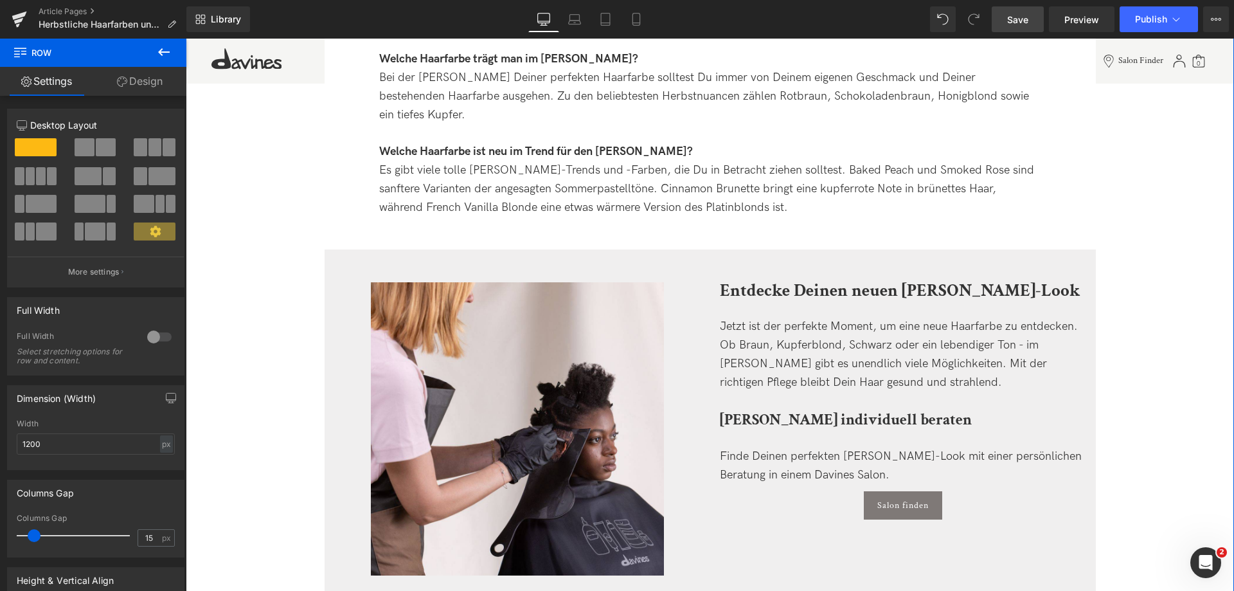
scroll to position [3536, 0]
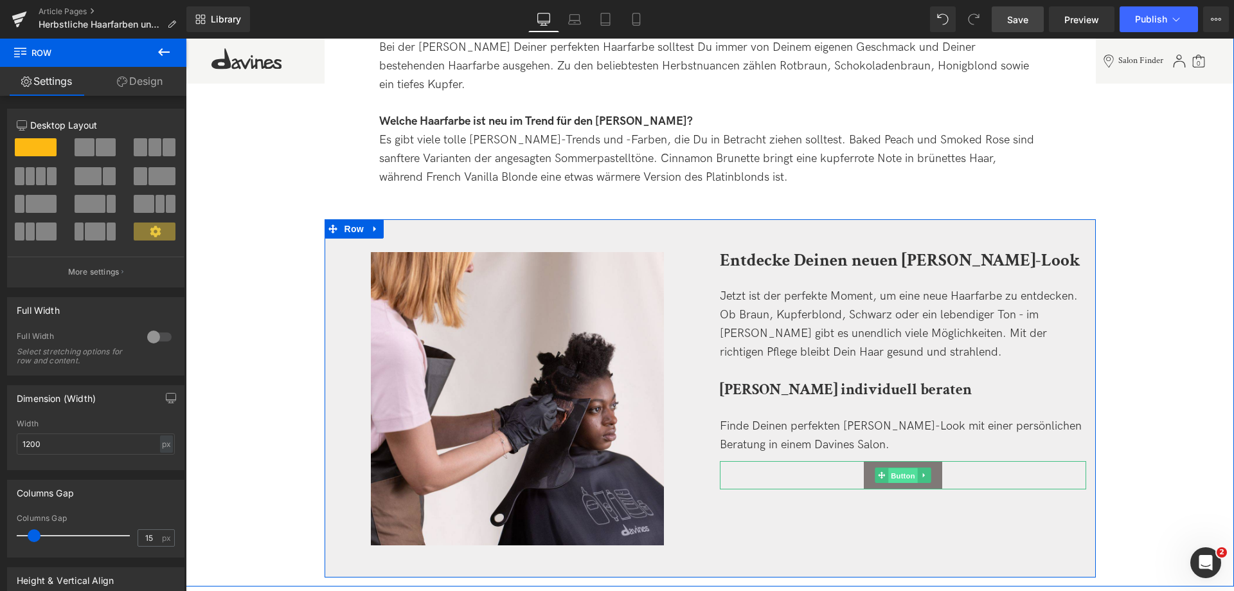
click at [903, 468] on span "Button" at bounding box center [904, 475] width 30 height 15
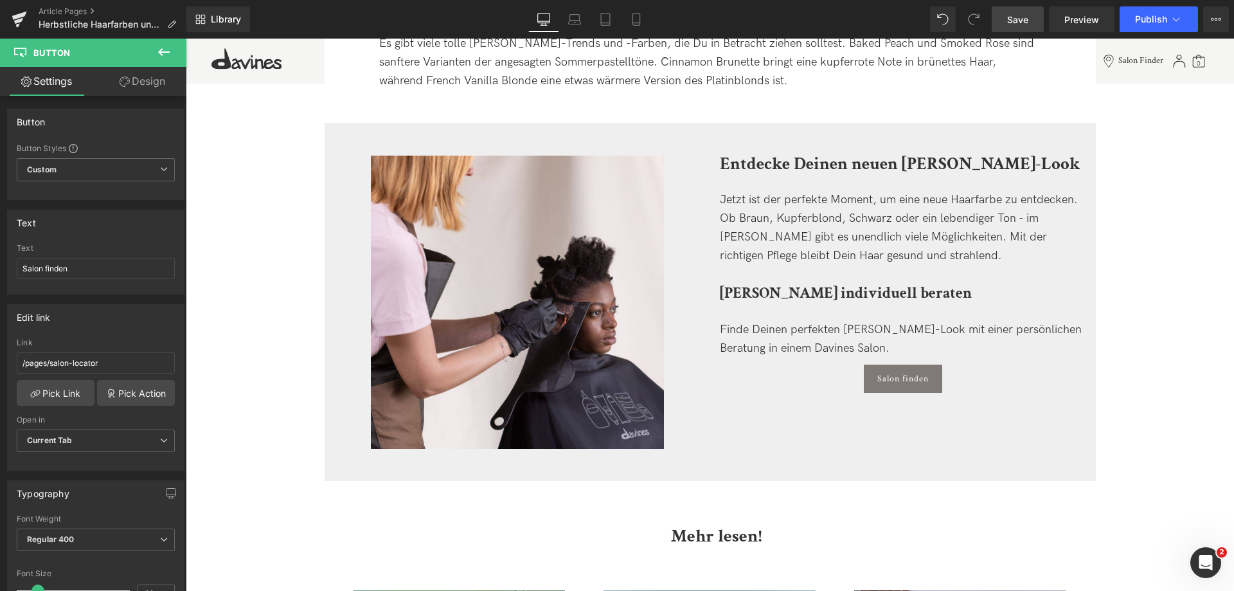
scroll to position [3922, 0]
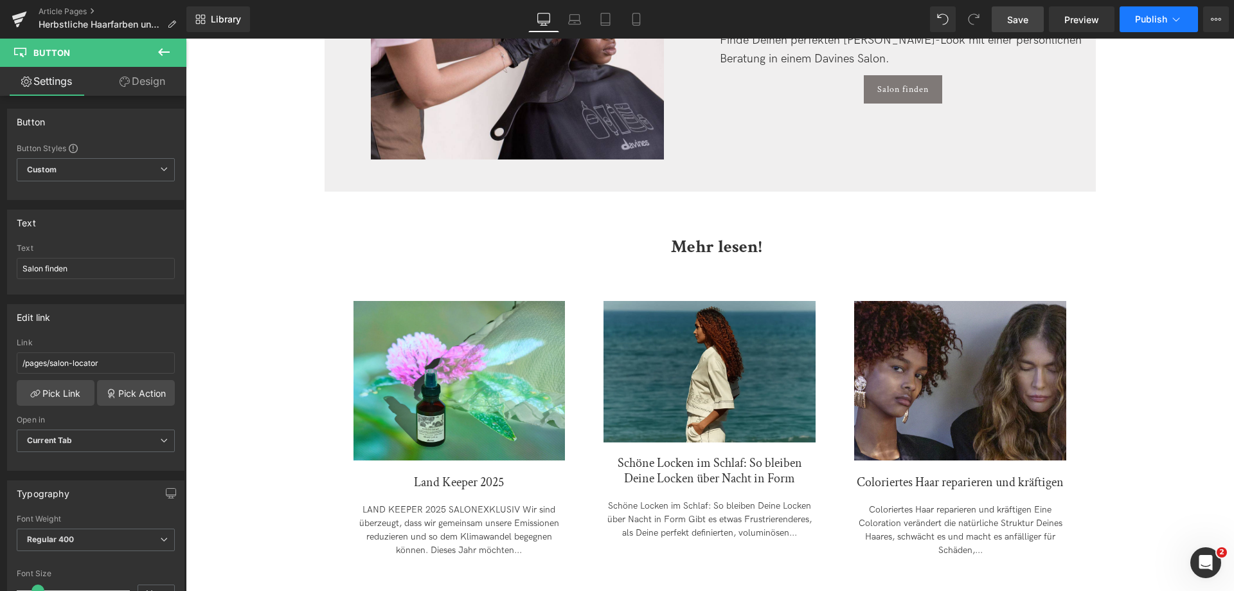
click at [1181, 21] on icon at bounding box center [1176, 19] width 13 height 13
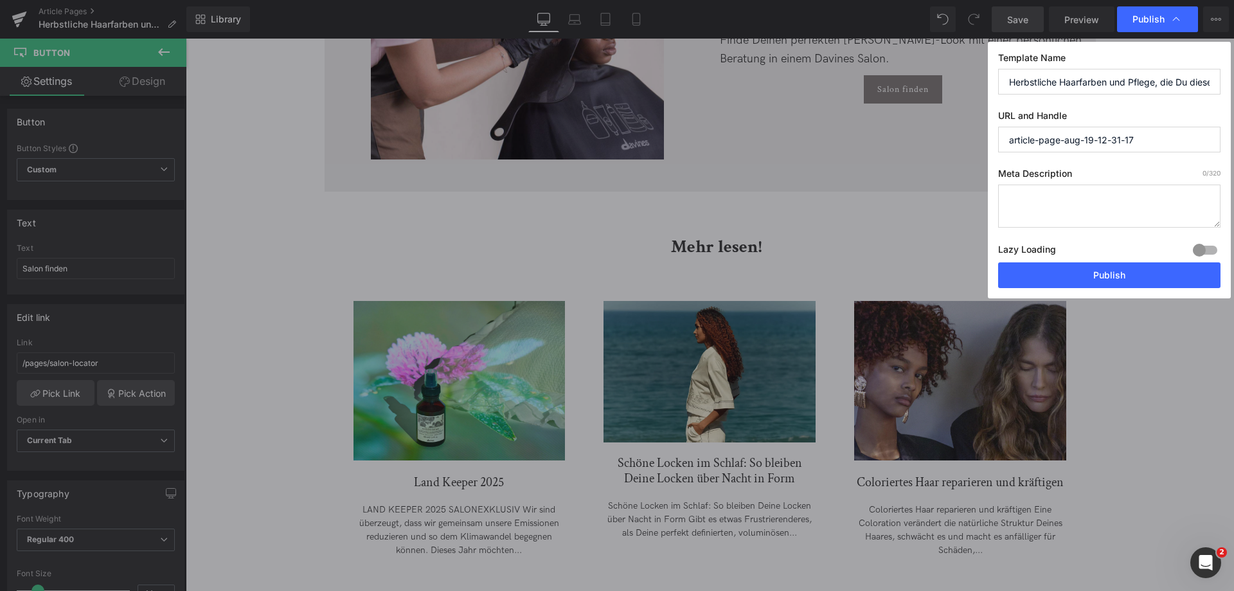
drag, startPoint x: 1156, startPoint y: 136, endPoint x: 763, endPoint y: 113, distance: 393.6
click at [763, 113] on div "Publish Template Name Herbstliche Haarfarben und Pflege, die Du dieses Jahr aus…" at bounding box center [617, 295] width 1234 height 591
drag, startPoint x: 1076, startPoint y: 84, endPoint x: 1234, endPoint y: 111, distance: 160.5
click at [1234, 111] on div "Publish Template Name Herbstliche Haarfarben und Pflege, die Du dieses Jahr aus…" at bounding box center [617, 295] width 1234 height 591
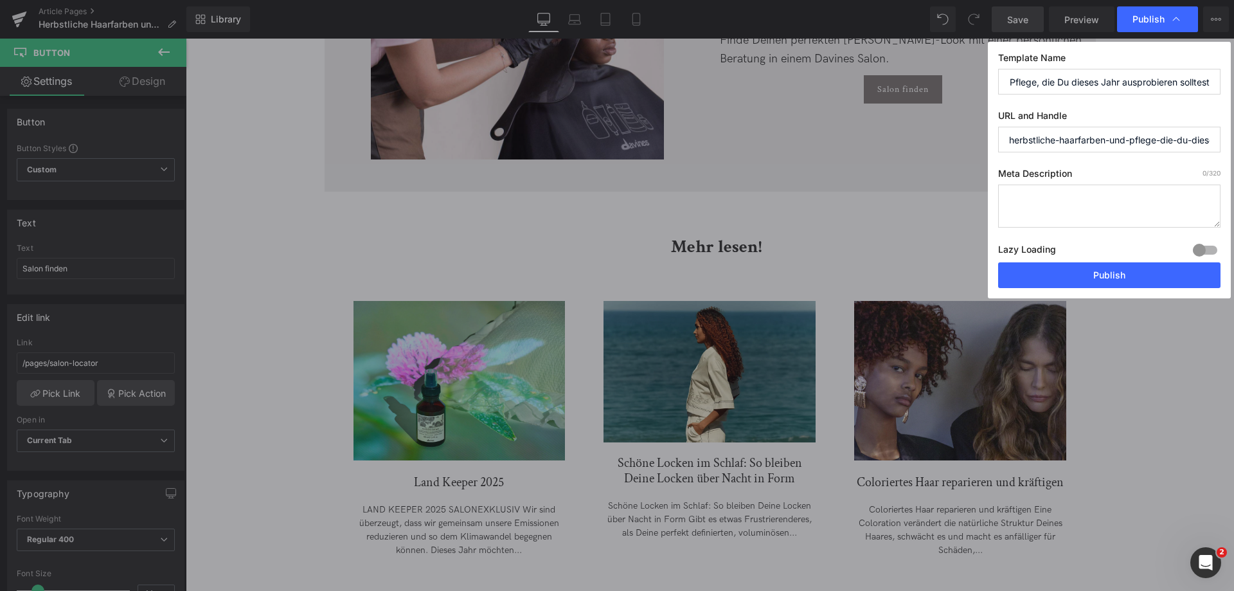
click at [1213, 139] on input "herbstliche-haarfarben-und-pflege-die-du-dieses-jahr" at bounding box center [1109, 140] width 222 height 26
drag, startPoint x: 1193, startPoint y: 143, endPoint x: 1234, endPoint y: 149, distance: 41.0
click at [1234, 149] on div "Publish Template Name Herbstliche Haarfarben und Pflege, die Du dieses Jahr aus…" at bounding box center [617, 295] width 1234 height 591
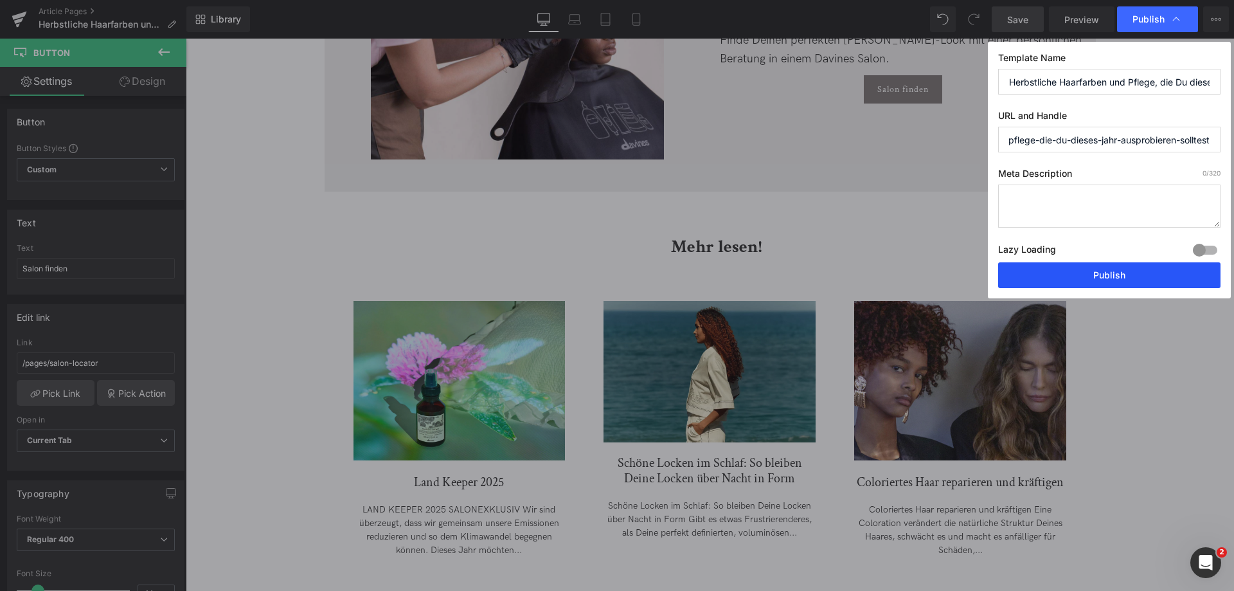
type input "herbstliche-haarfarben-und-pflege-die-du-dieses-jahr-ausprobieren-solltest"
click at [1144, 282] on button "Publish" at bounding box center [1109, 275] width 222 height 26
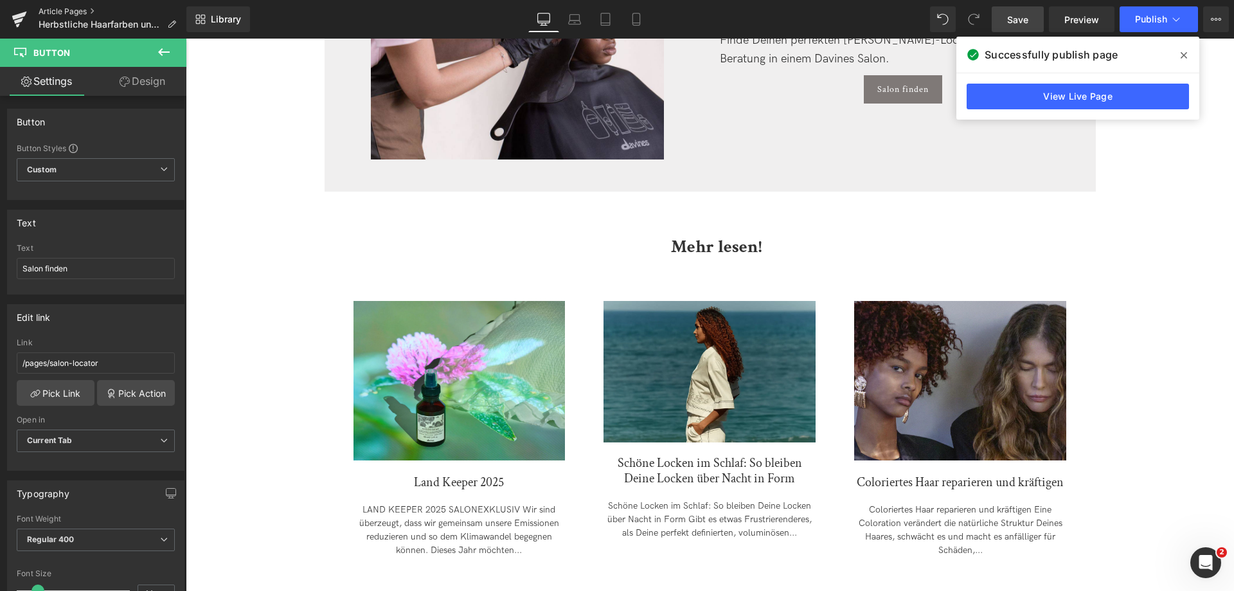
click at [69, 14] on link "Article Pages" at bounding box center [113, 11] width 148 height 10
